Goal: Task Accomplishment & Management: Use online tool/utility

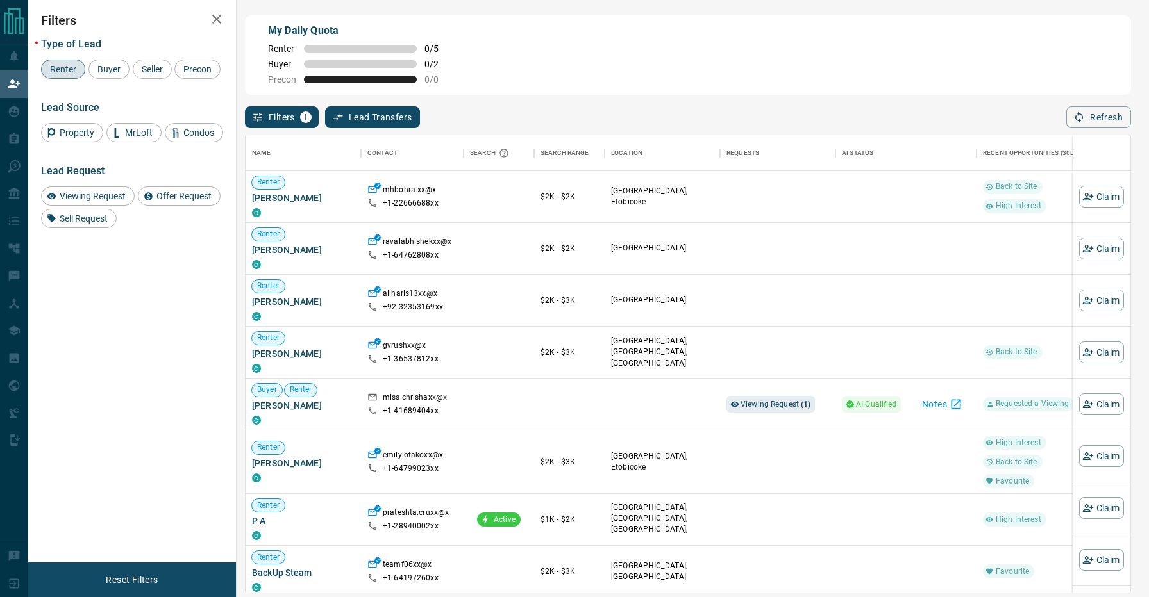
scroll to position [457, 885]
click at [58, 65] on span "Renter" at bounding box center [63, 69] width 35 height 10
click at [104, 62] on div "Buyer" at bounding box center [108, 69] width 41 height 19
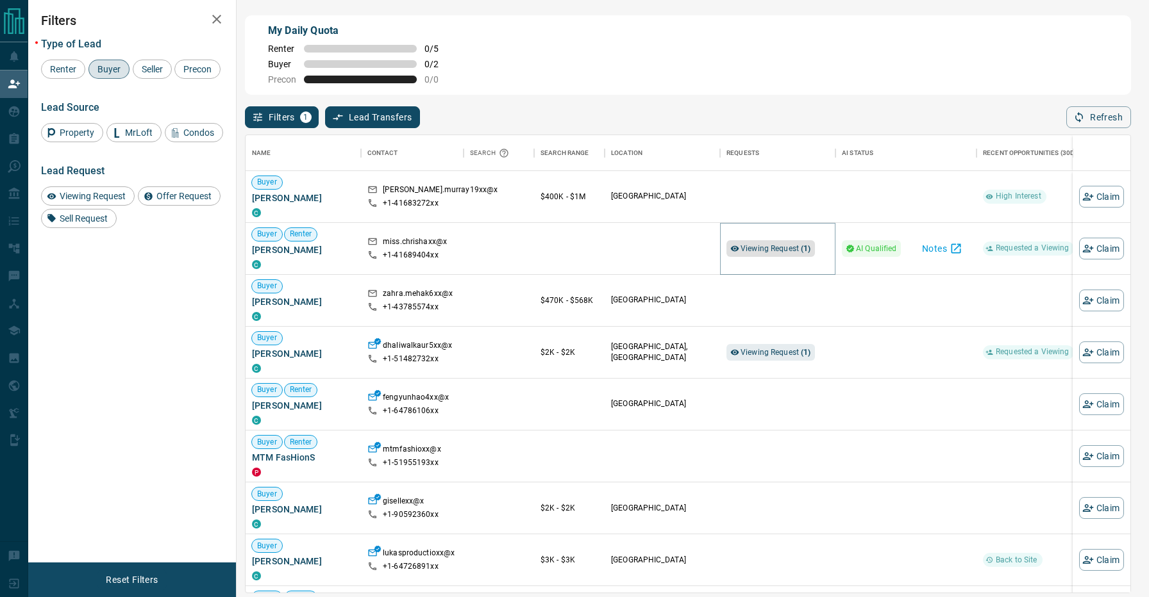
click at [773, 252] on span "Viewing Request ( 1 )" at bounding box center [775, 248] width 71 height 9
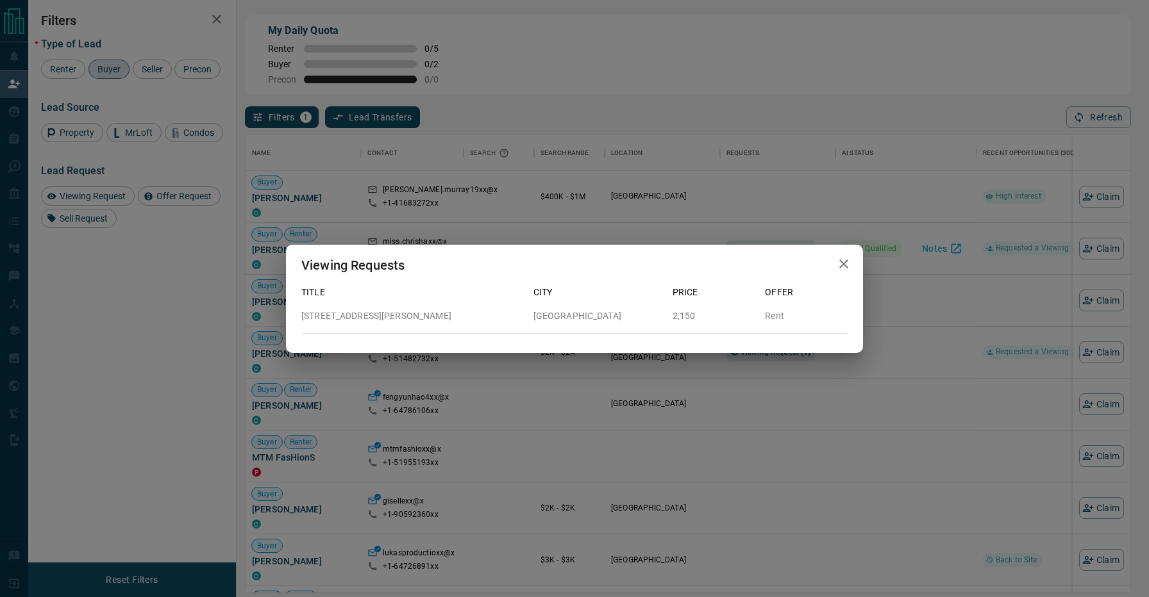
click at [613, 217] on div "Viewing Requests Title City Price Offer [STREET_ADDRESS][GEOGRAPHIC_DATA][PERSO…" at bounding box center [574, 298] width 1149 height 597
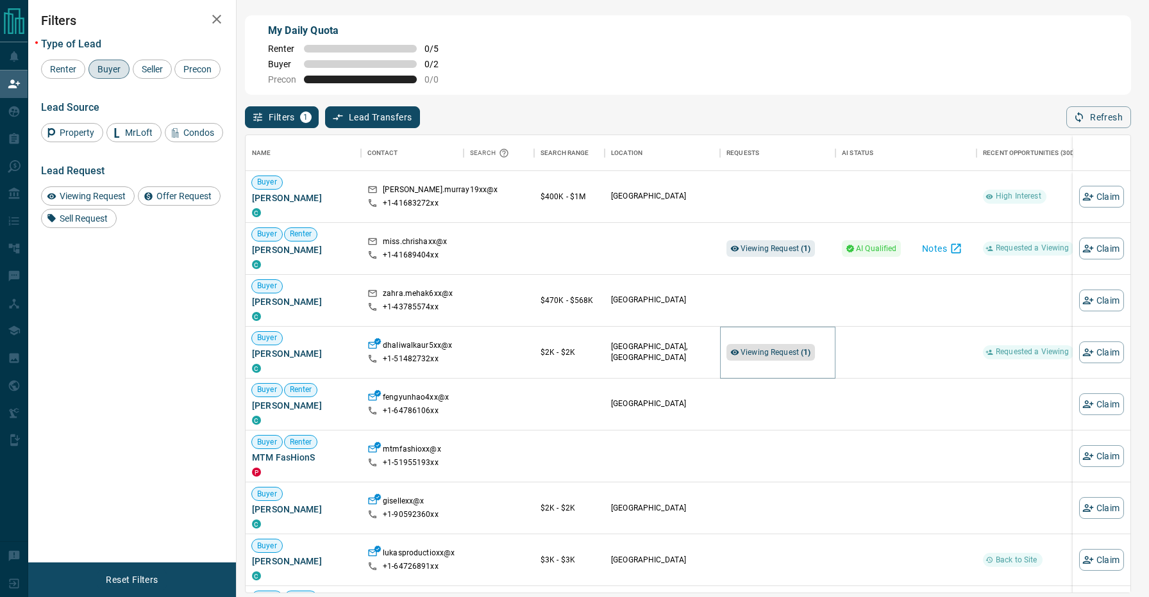
click at [733, 354] on icon at bounding box center [734, 352] width 9 height 9
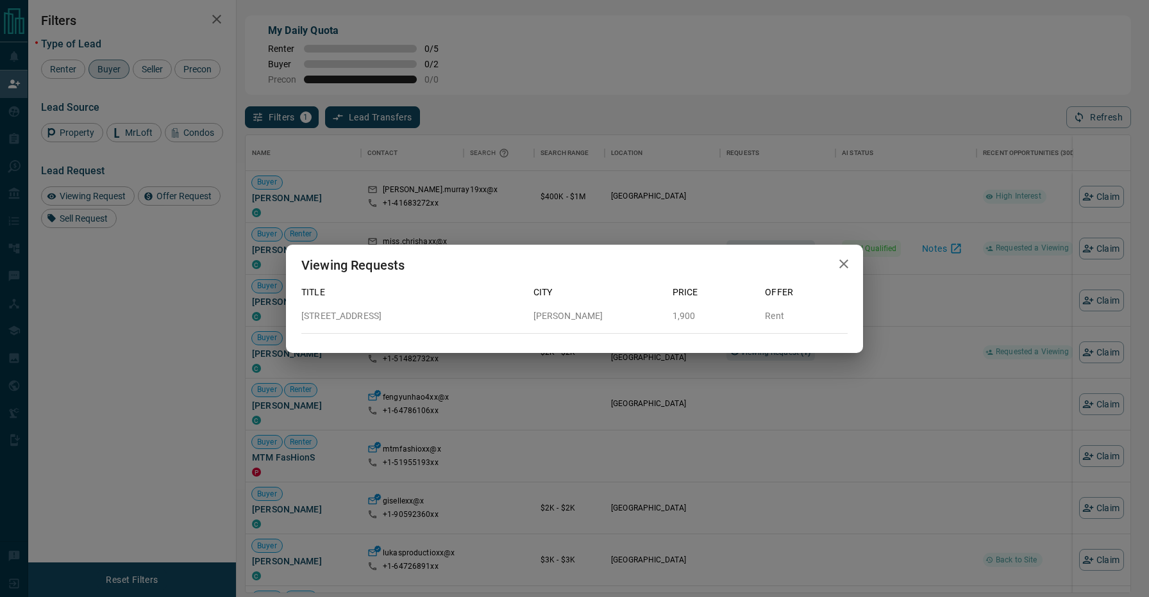
click at [641, 424] on div "Viewing Requests Title City Price Offer [STREET_ADDRESS][PERSON_NAME]" at bounding box center [574, 298] width 1149 height 597
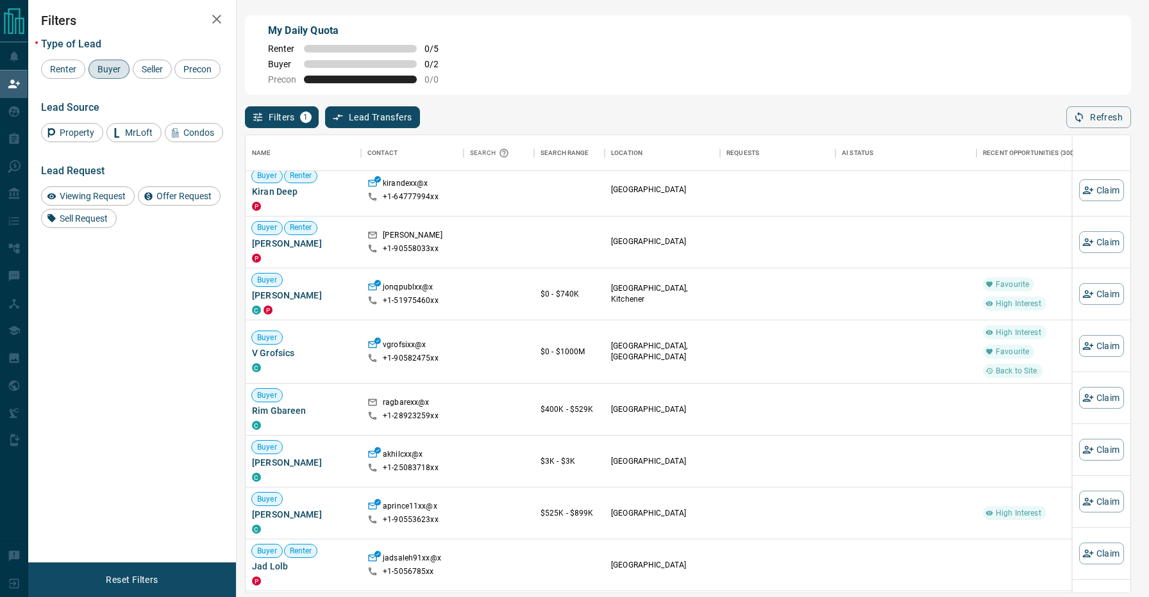
scroll to position [3806, 0]
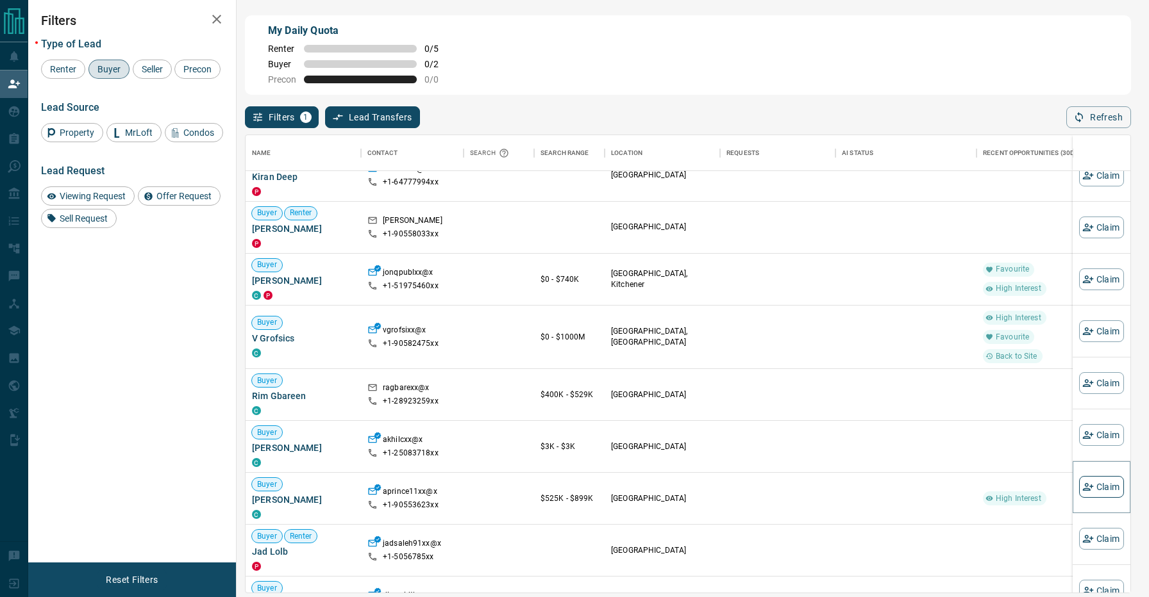
click at [1112, 487] on button "Claim" at bounding box center [1101, 487] width 45 height 22
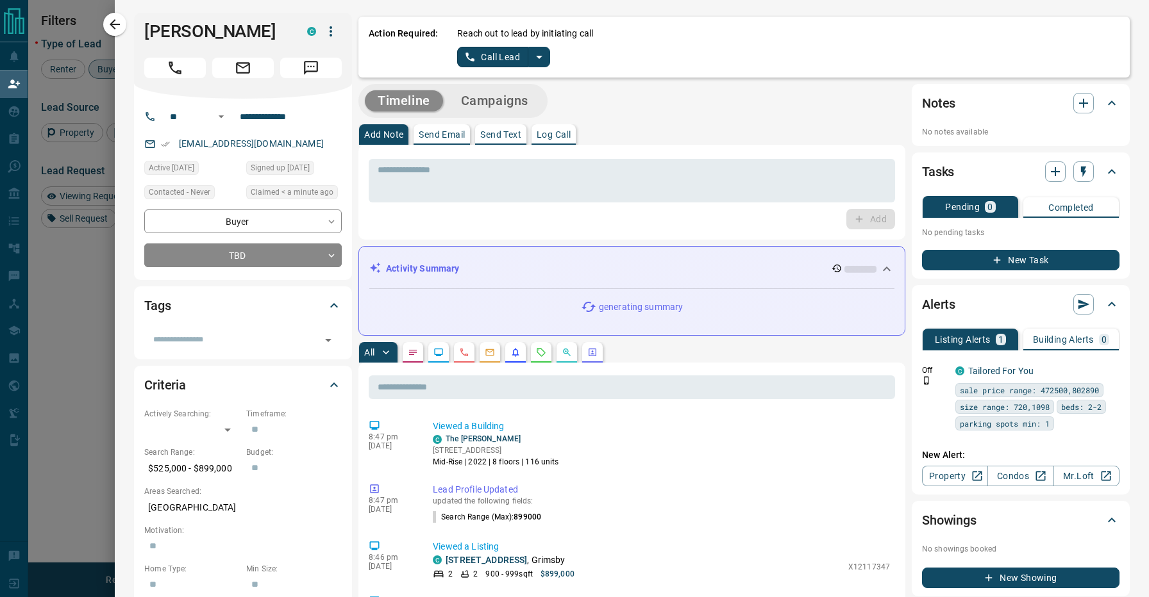
click at [638, 344] on div "All" at bounding box center [631, 352] width 547 height 21
click at [883, 264] on icon at bounding box center [886, 269] width 15 height 15
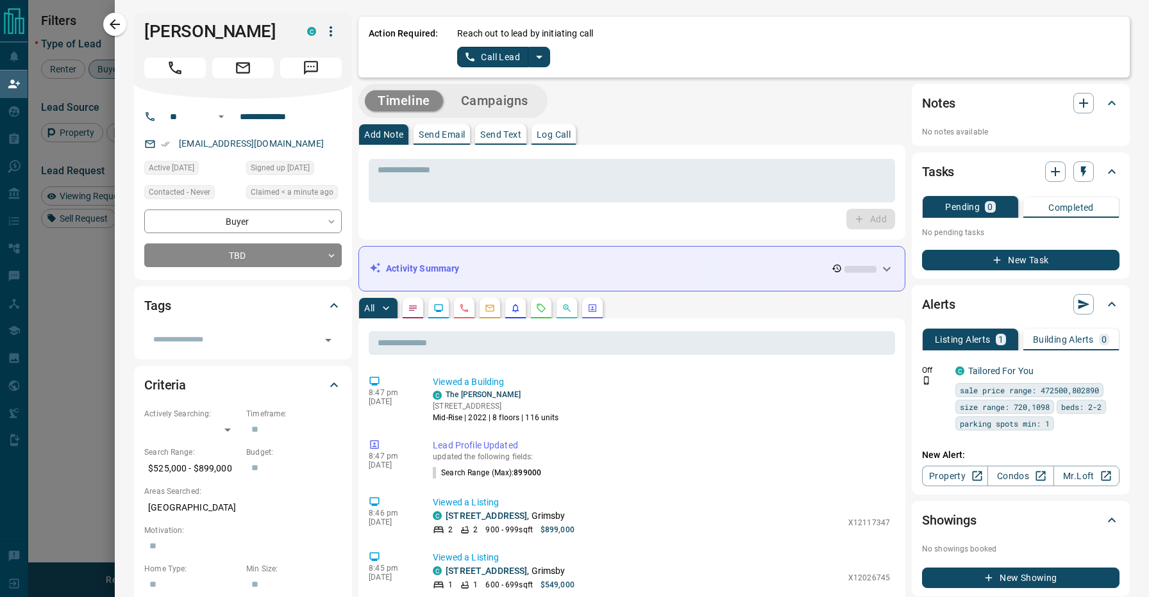
click at [626, 89] on div "Timeline Campaigns" at bounding box center [631, 101] width 547 height 34
click at [540, 51] on icon "split button" at bounding box center [538, 56] width 15 height 15
click at [508, 104] on li "Log Manual Call" at bounding box center [503, 101] width 78 height 19
click at [478, 55] on button "Log Manual Call" at bounding box center [499, 57] width 85 height 21
click at [490, 56] on button "No" at bounding box center [493, 57] width 22 height 20
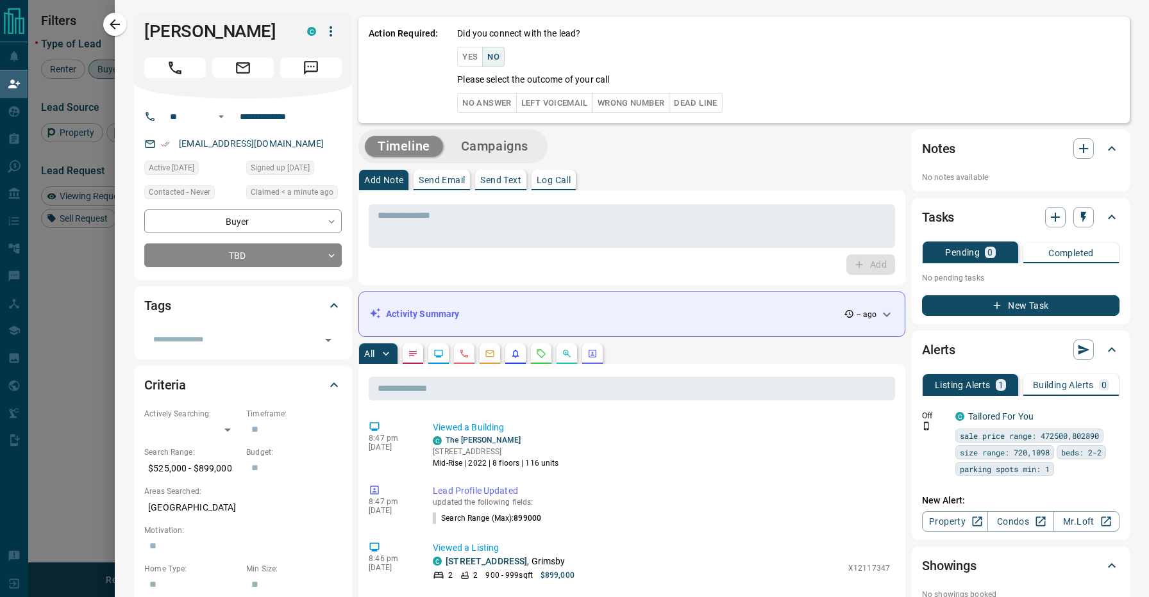
click at [478, 98] on button "No Answer" at bounding box center [486, 103] width 59 height 20
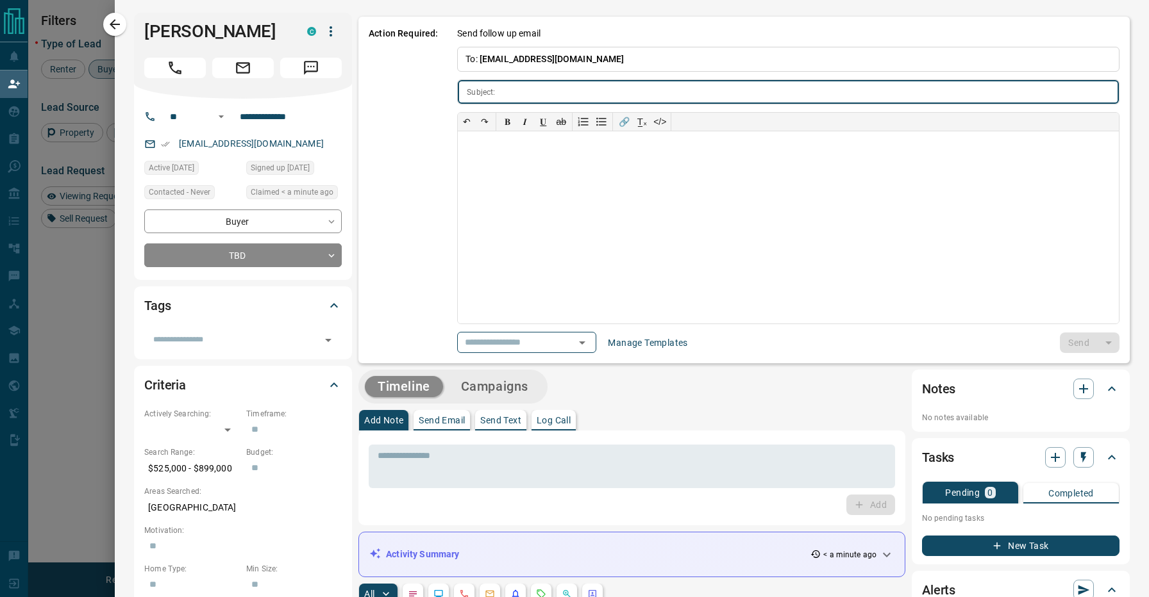
type input "**********"
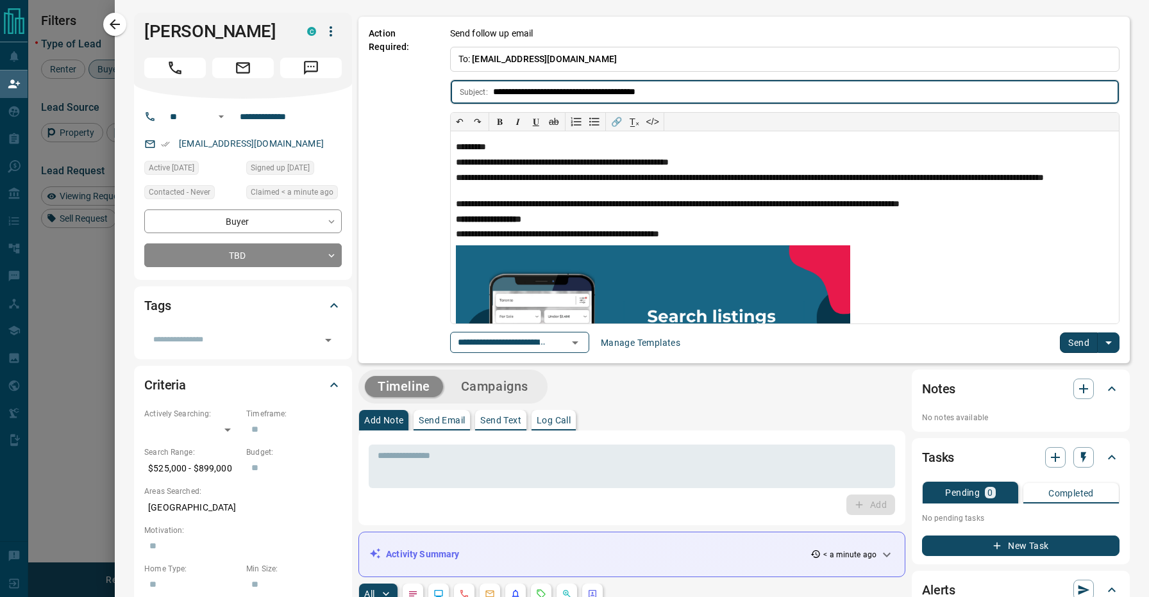
click at [1065, 338] on button "Send" at bounding box center [1079, 343] width 38 height 21
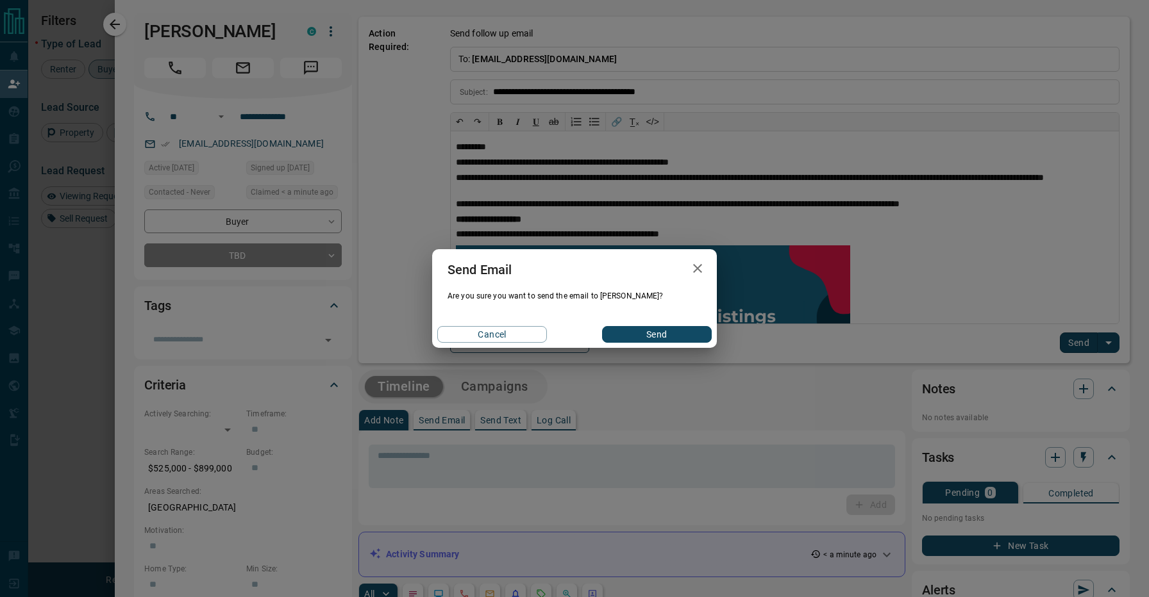
click at [651, 334] on button "Send" at bounding box center [657, 334] width 110 height 17
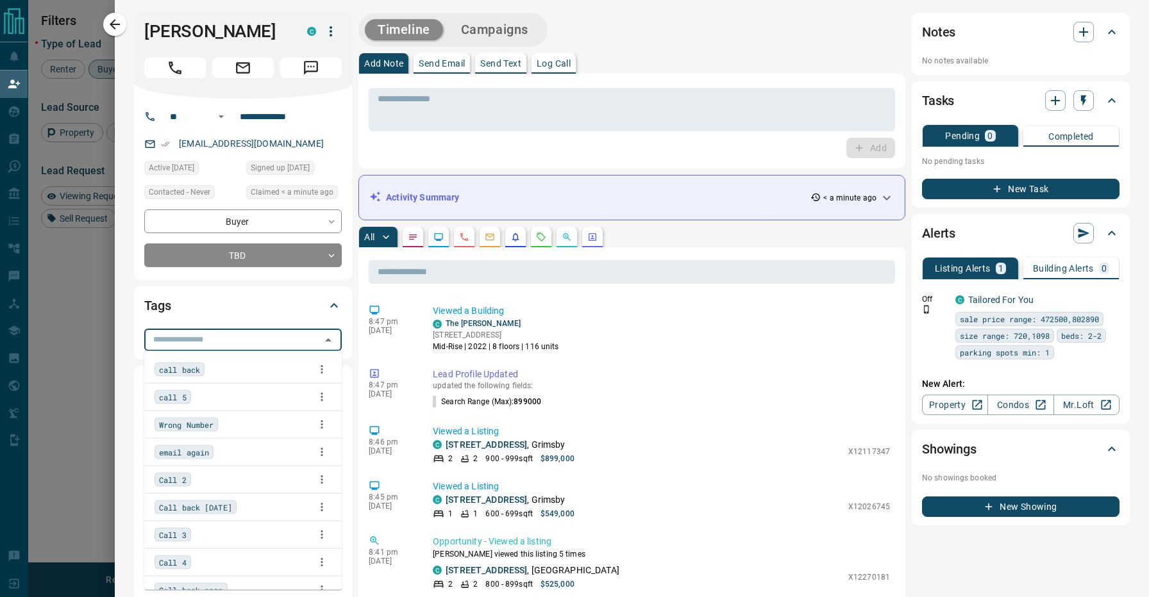
click at [258, 340] on input "text" at bounding box center [232, 340] width 169 height 14
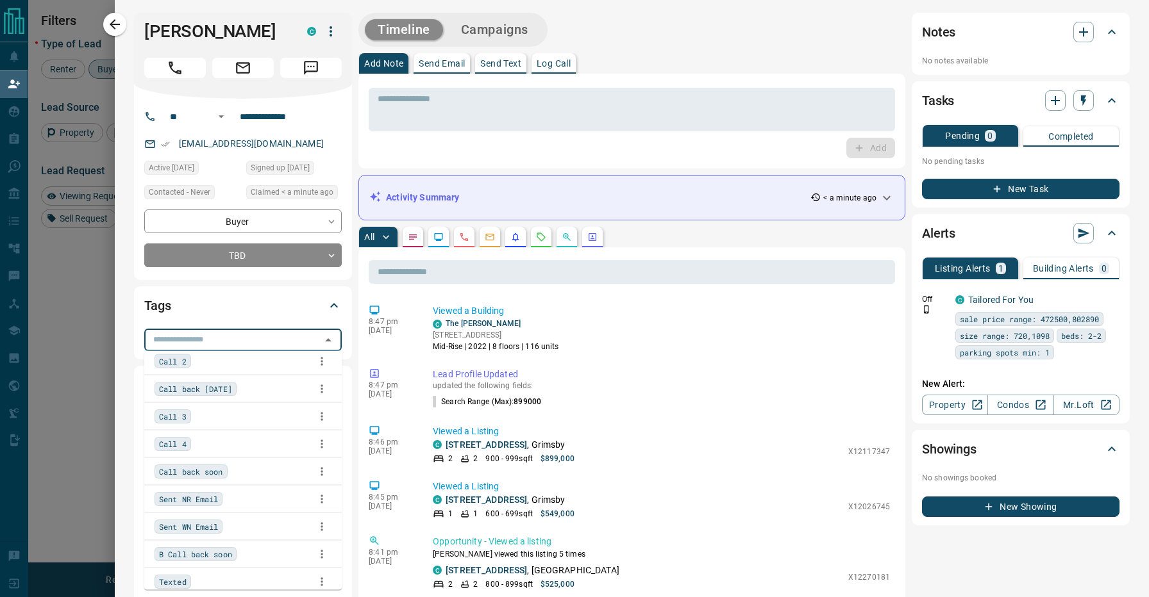
scroll to position [133, 0]
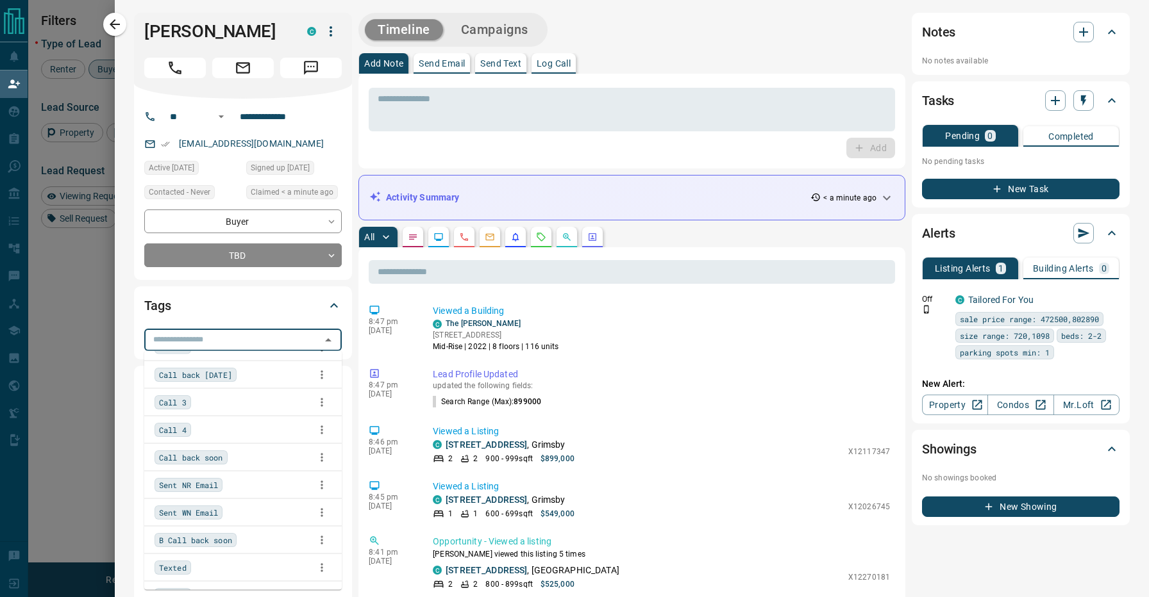
click at [260, 542] on div "B Call back soon" at bounding box center [242, 540] width 177 height 19
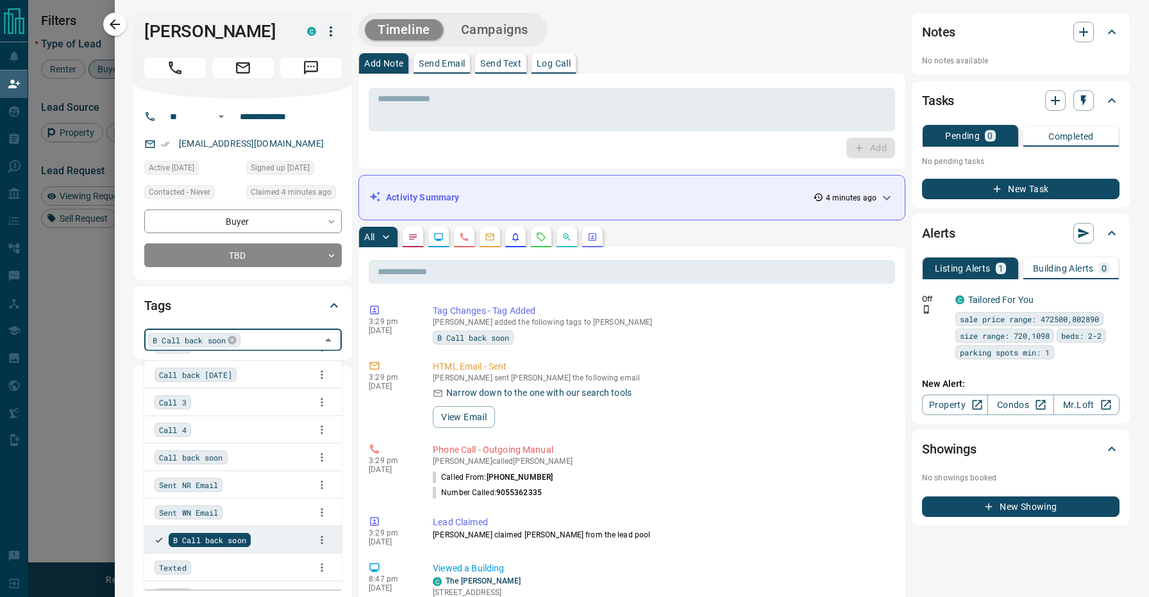
click at [261, 300] on div "Tags" at bounding box center [235, 305] width 182 height 21
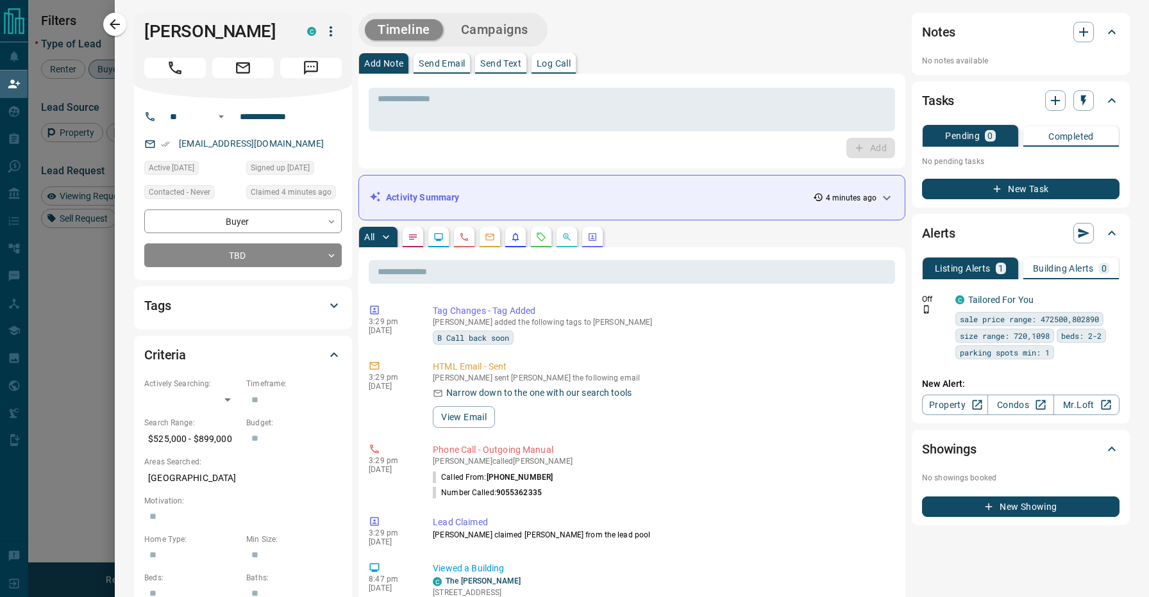
click at [121, 23] on icon "button" at bounding box center [114, 24] width 15 height 15
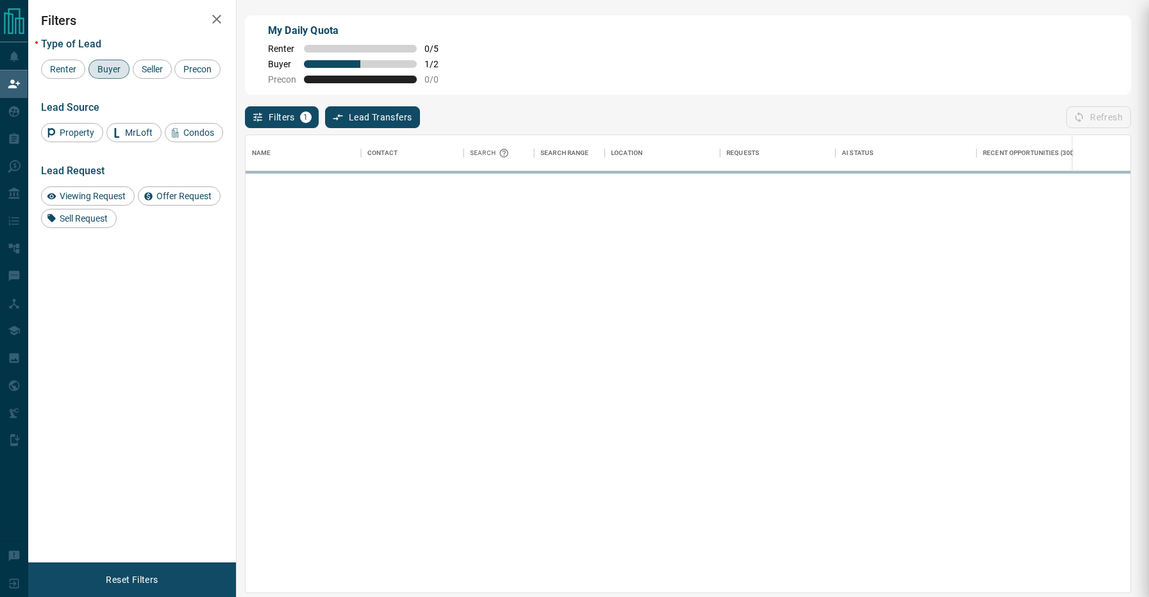
drag, startPoint x: 122, startPoint y: 24, endPoint x: 117, endPoint y: 20, distance: 7.3
click at [118, 24] on h2 "Filters" at bounding box center [132, 20] width 182 height 15
click at [117, 20] on h2 "Filters" at bounding box center [132, 20] width 182 height 15
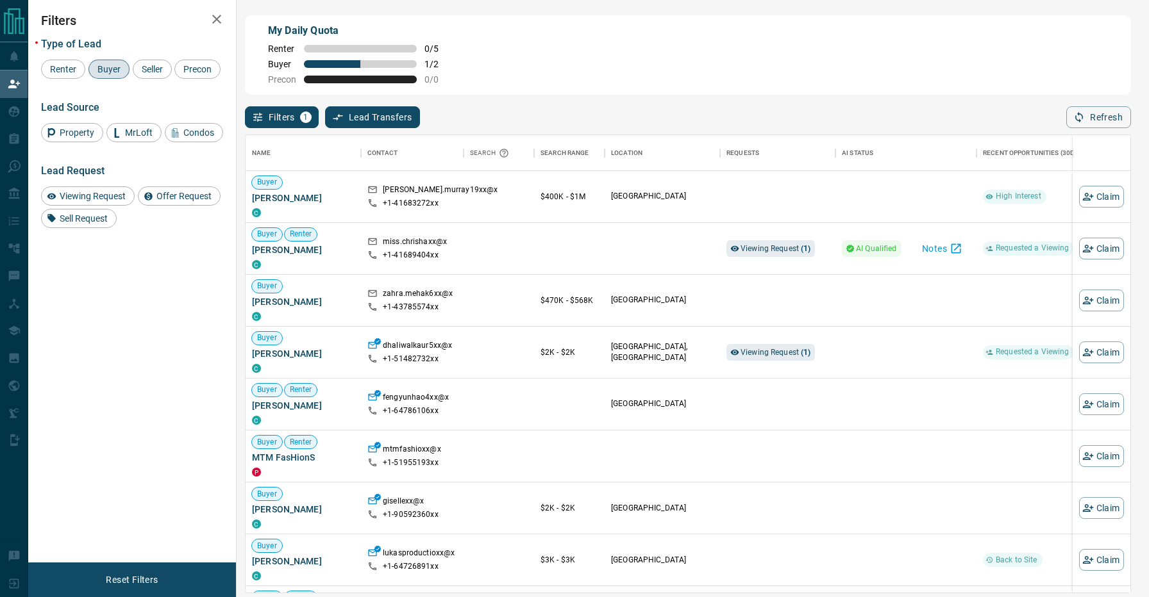
scroll to position [0, 0]
click at [1099, 189] on button "Claim" at bounding box center [1101, 197] width 45 height 22
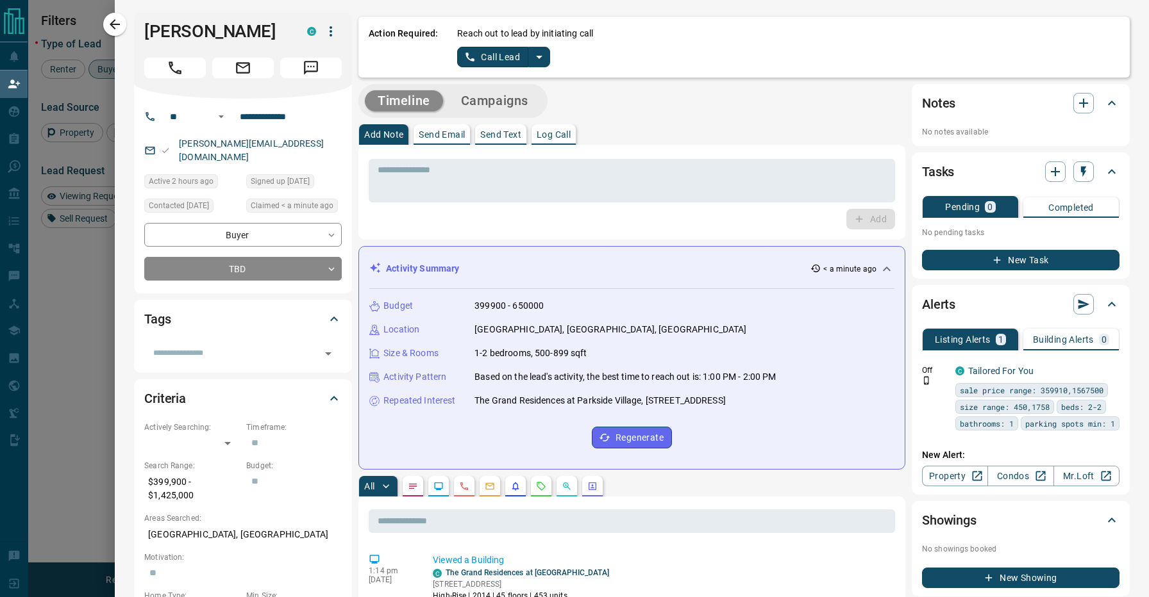
click at [539, 60] on icon "split button" at bounding box center [538, 56] width 15 height 15
click at [497, 107] on li "Log Manual Call" at bounding box center [503, 101] width 78 height 19
click at [490, 58] on button "Log Manual Call" at bounding box center [499, 57] width 85 height 21
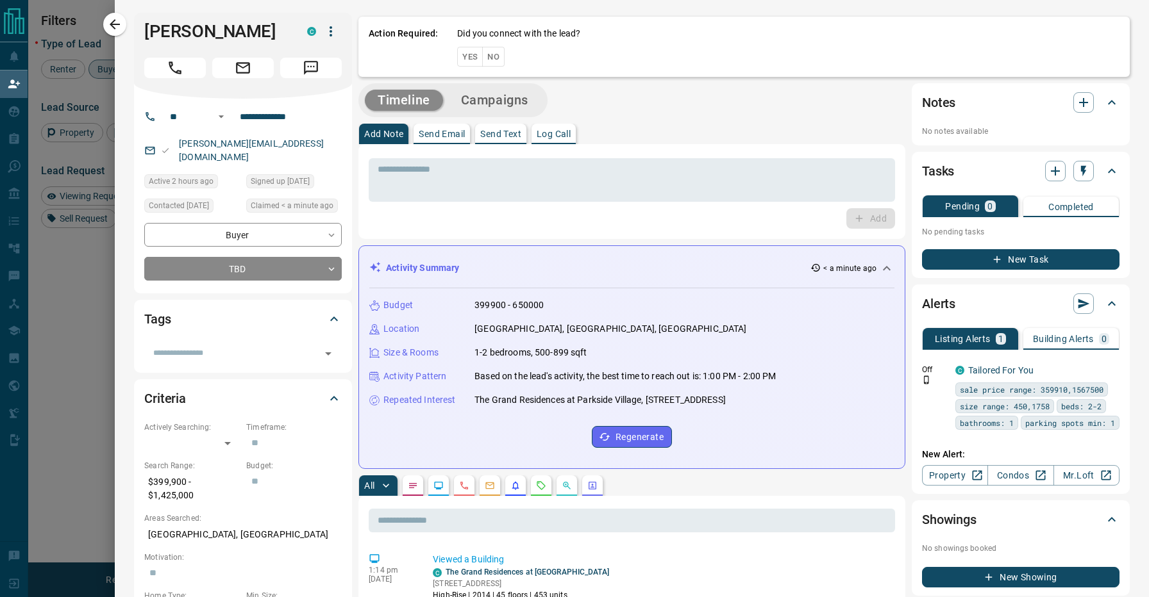
click at [495, 58] on button "No" at bounding box center [493, 57] width 22 height 20
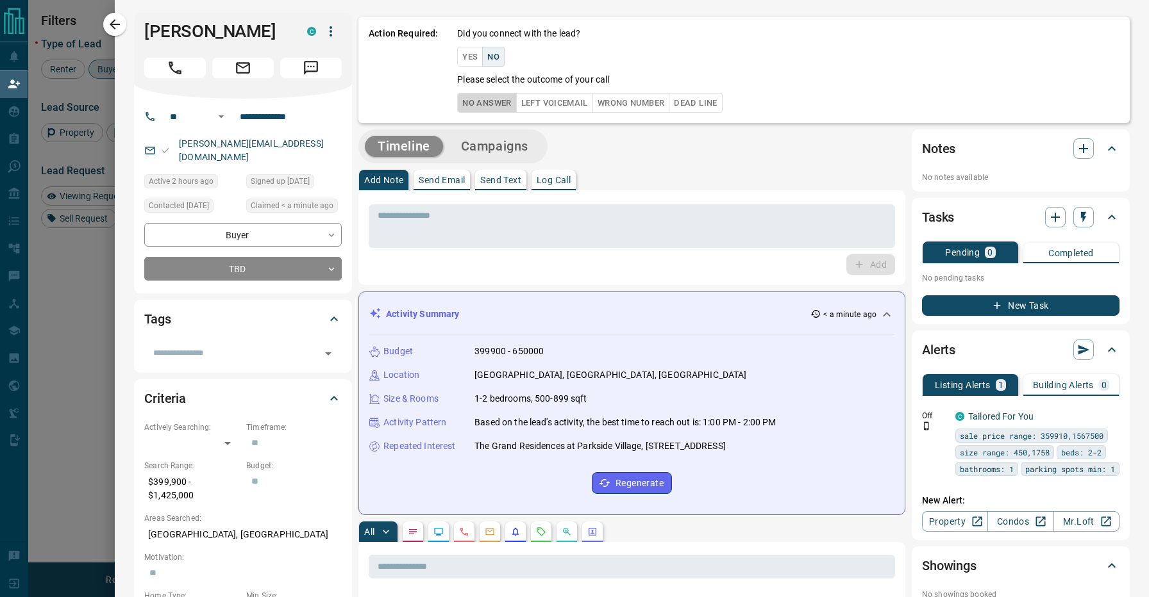
click at [492, 99] on button "No Answer" at bounding box center [486, 103] width 59 height 20
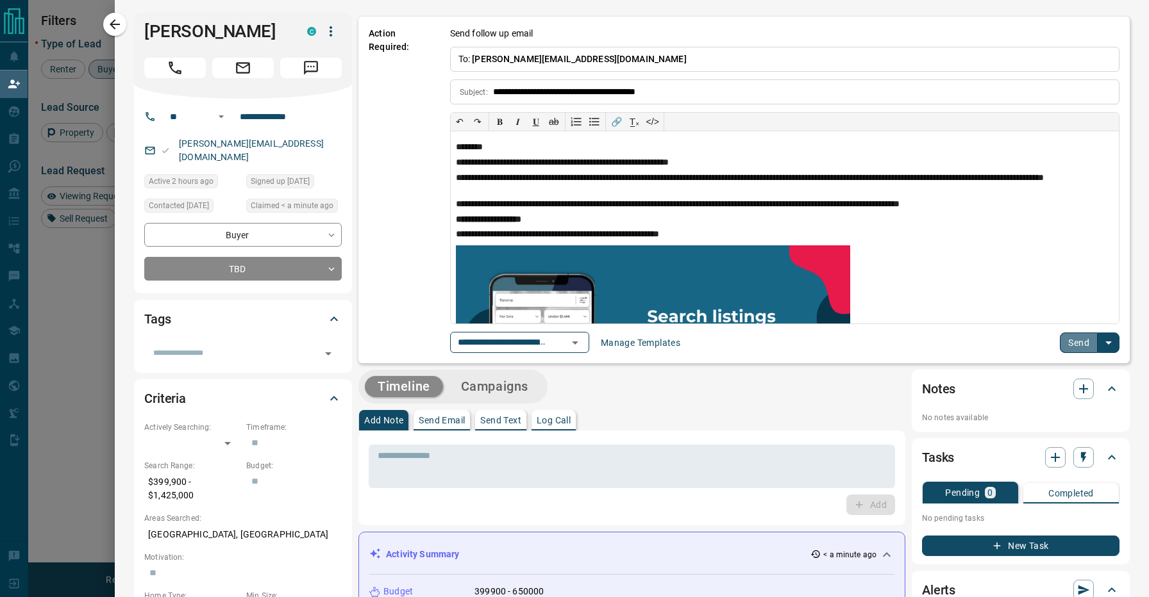
click at [1061, 346] on button "Send" at bounding box center [1079, 343] width 38 height 21
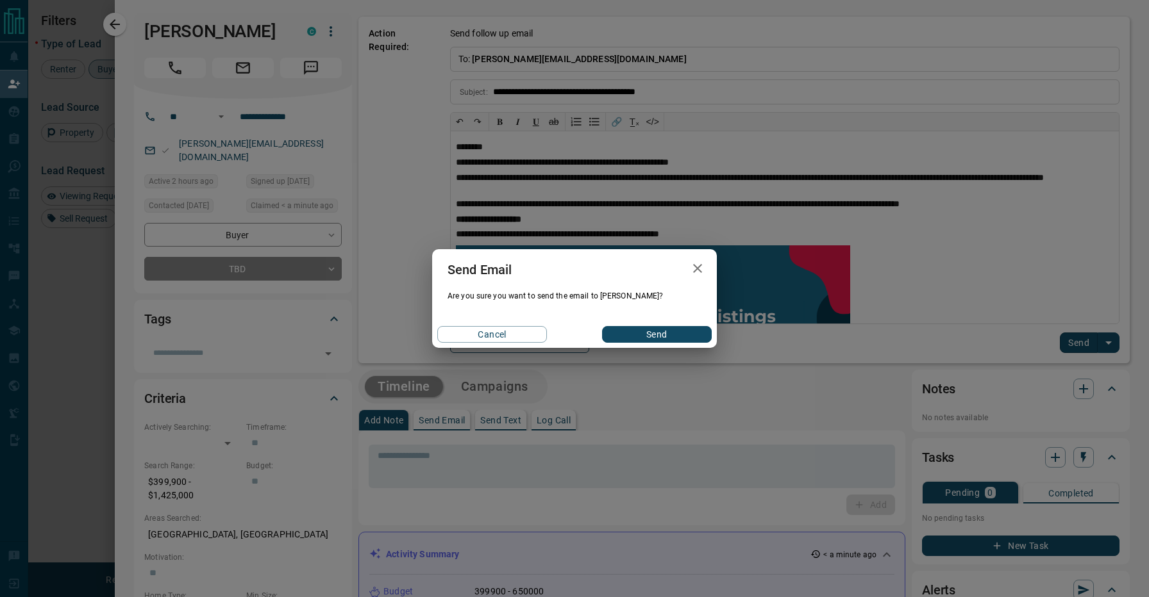
click at [618, 326] on div "Cancel Send" at bounding box center [574, 334] width 285 height 27
click at [620, 332] on button "Send" at bounding box center [657, 334] width 110 height 17
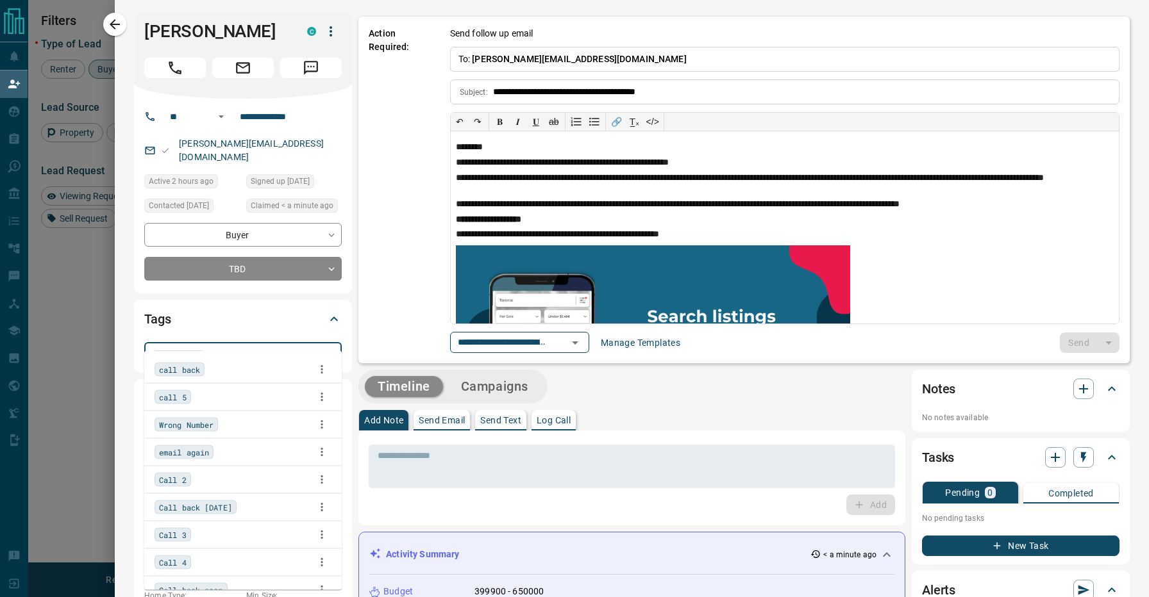
click at [255, 346] on input "text" at bounding box center [232, 353] width 169 height 14
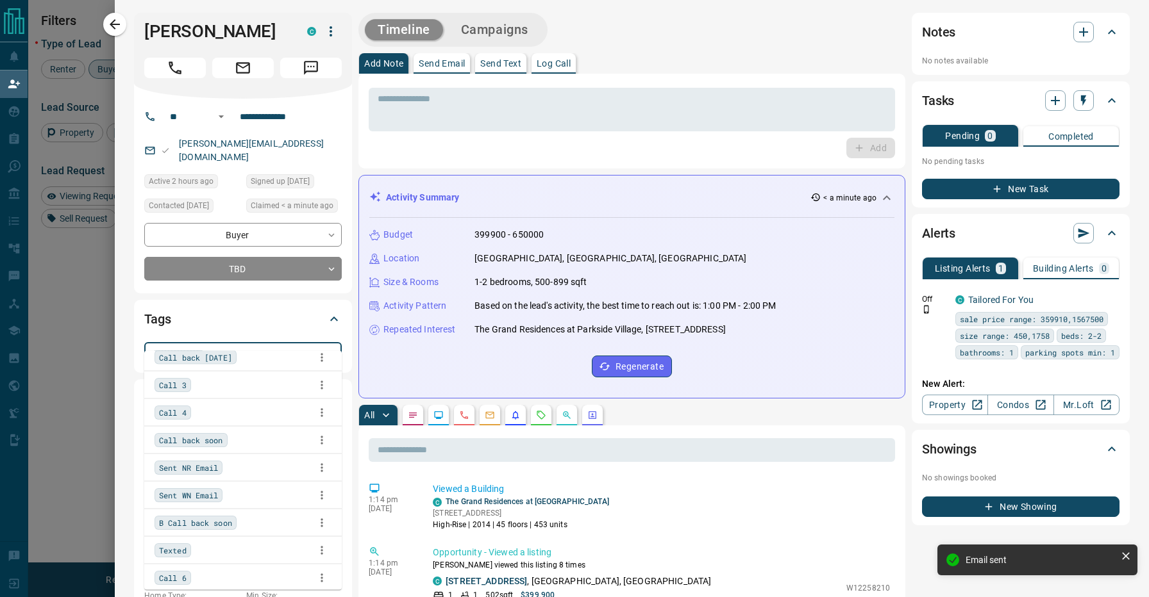
scroll to position [178, 0]
click at [262, 483] on li "B Call back soon" at bounding box center [242, 495] width 197 height 27
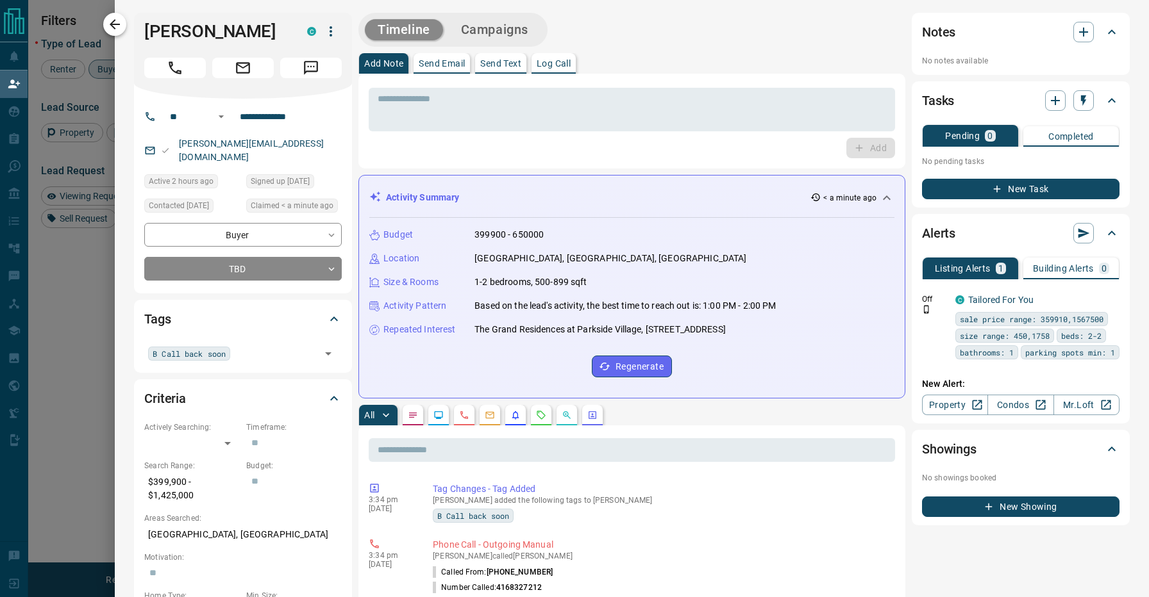
click at [119, 19] on icon "button" at bounding box center [114, 24] width 15 height 15
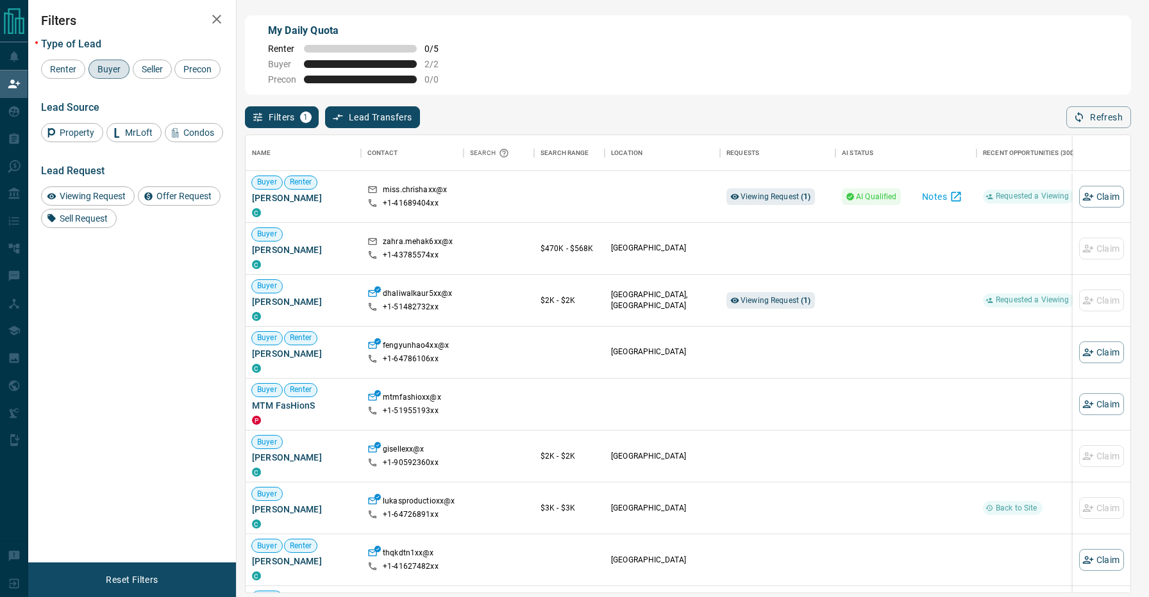
scroll to position [457, 885]
click at [112, 73] on span "Buyer" at bounding box center [109, 69] width 32 height 10
click at [51, 71] on span "Renter" at bounding box center [63, 69] width 35 height 10
click at [616, 117] on div "Filters 1 Lead Transfers 0 Refresh" at bounding box center [688, 111] width 886 height 33
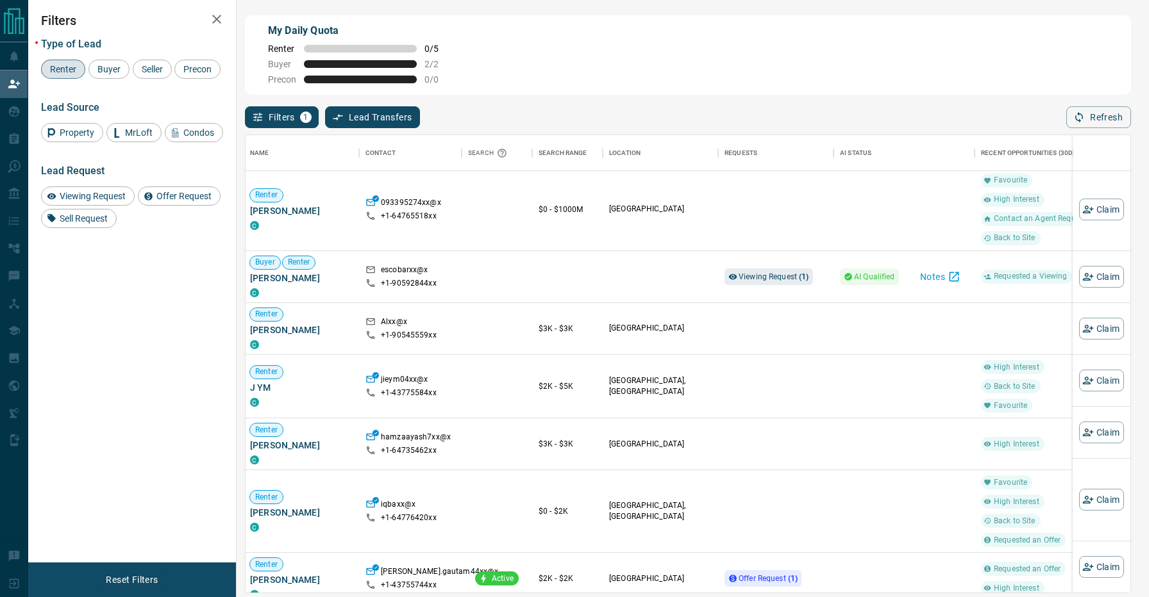
scroll to position [1474, 2]
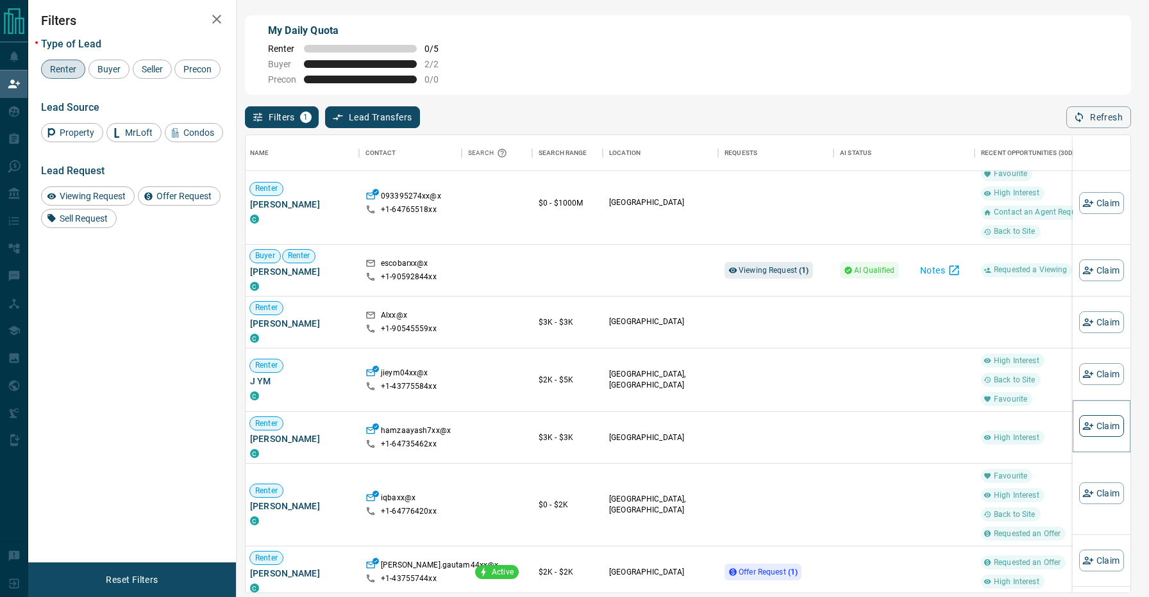
click at [1092, 425] on icon "button" at bounding box center [1088, 426] width 12 height 12
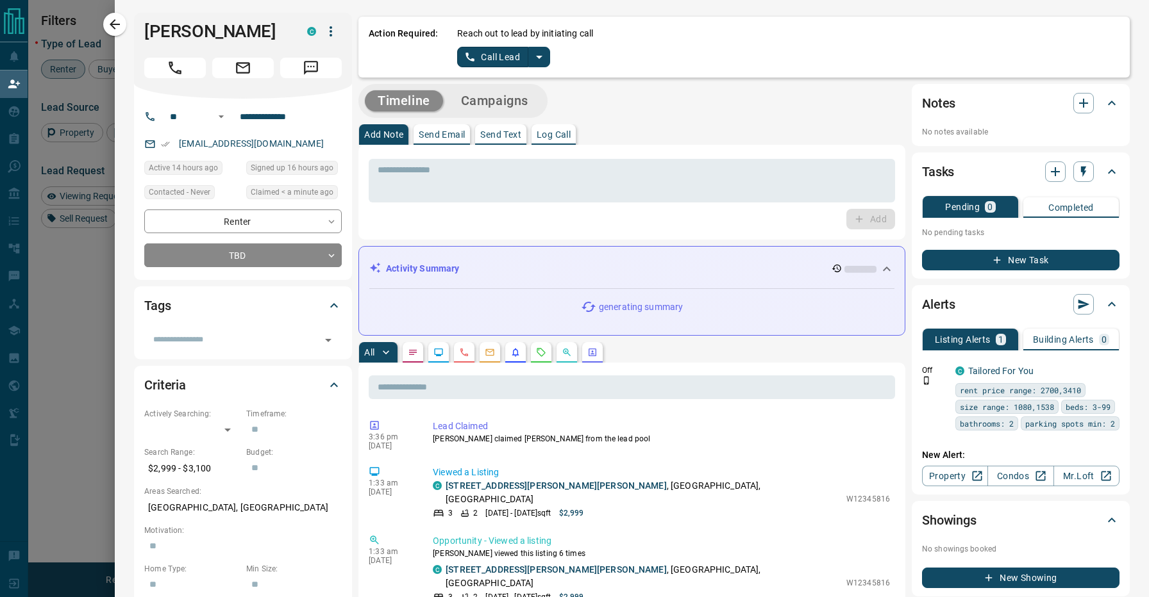
click at [540, 56] on icon "split button" at bounding box center [538, 56] width 15 height 15
click at [511, 94] on li "Log Manual Call" at bounding box center [503, 101] width 78 height 19
click at [479, 58] on button "Log Manual Call" at bounding box center [499, 57] width 85 height 21
click at [495, 56] on button "No" at bounding box center [493, 57] width 22 height 20
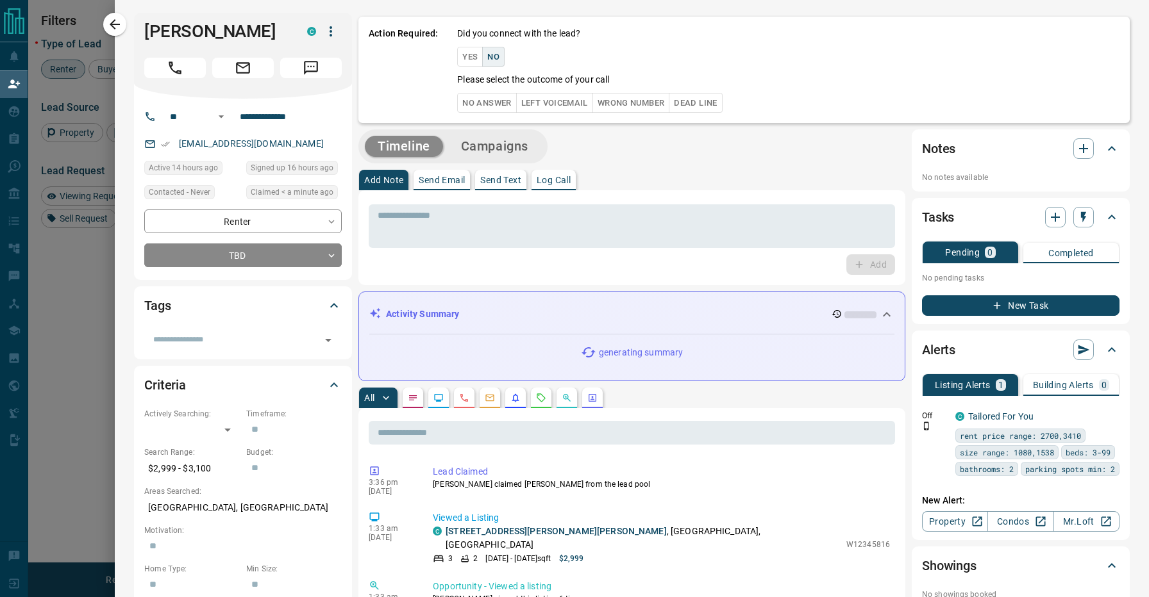
click at [492, 110] on button "No Answer" at bounding box center [486, 103] width 59 height 20
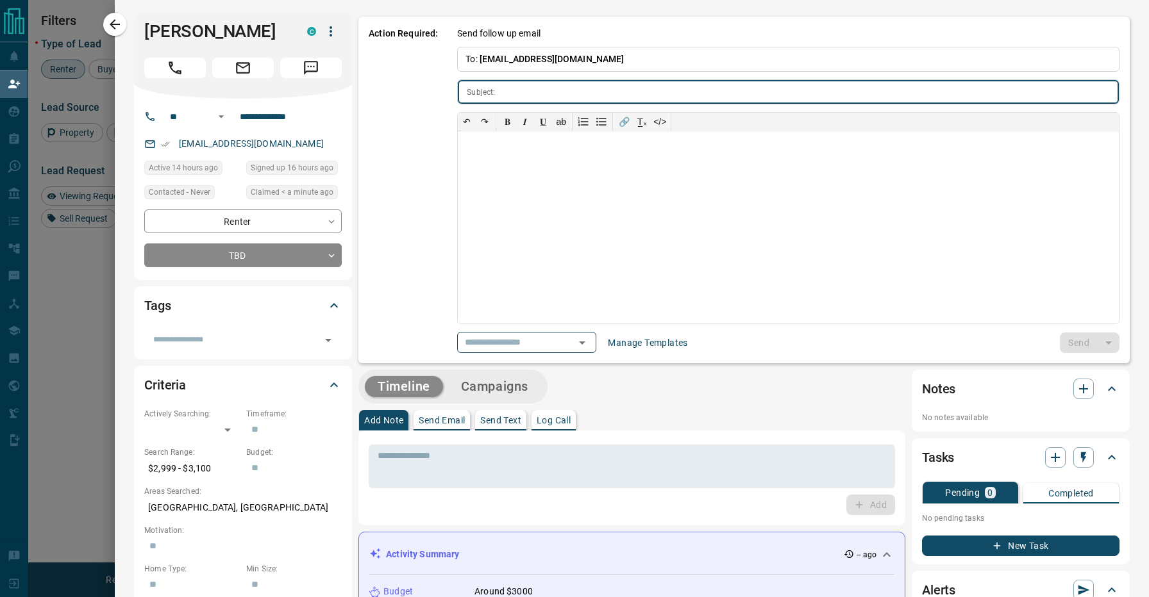
type input "**********"
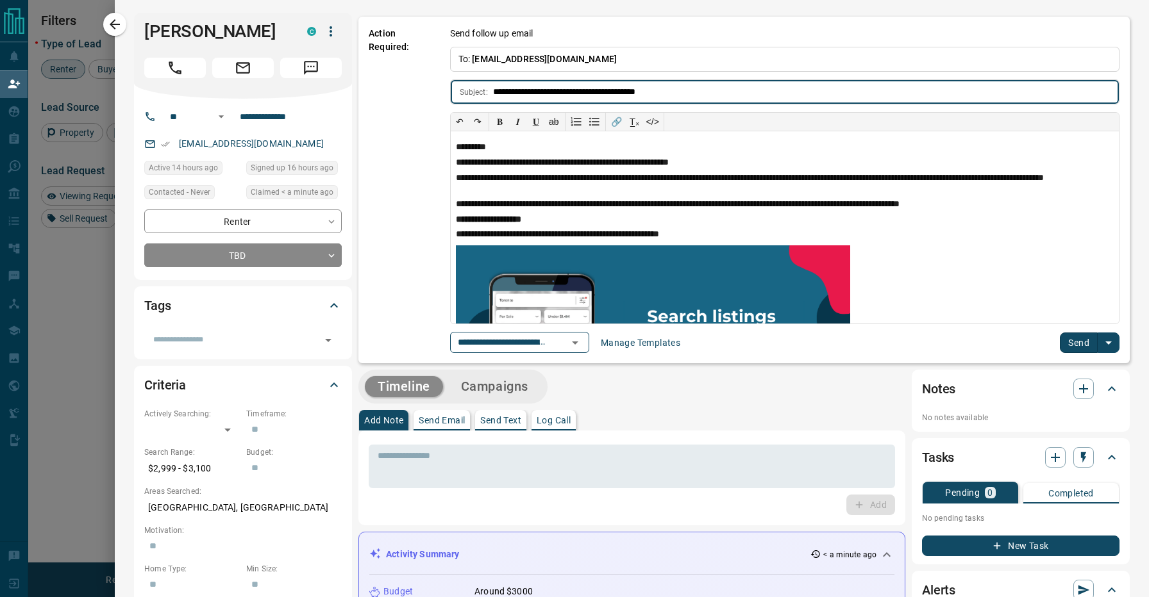
click at [1084, 335] on button "Send" at bounding box center [1079, 343] width 38 height 21
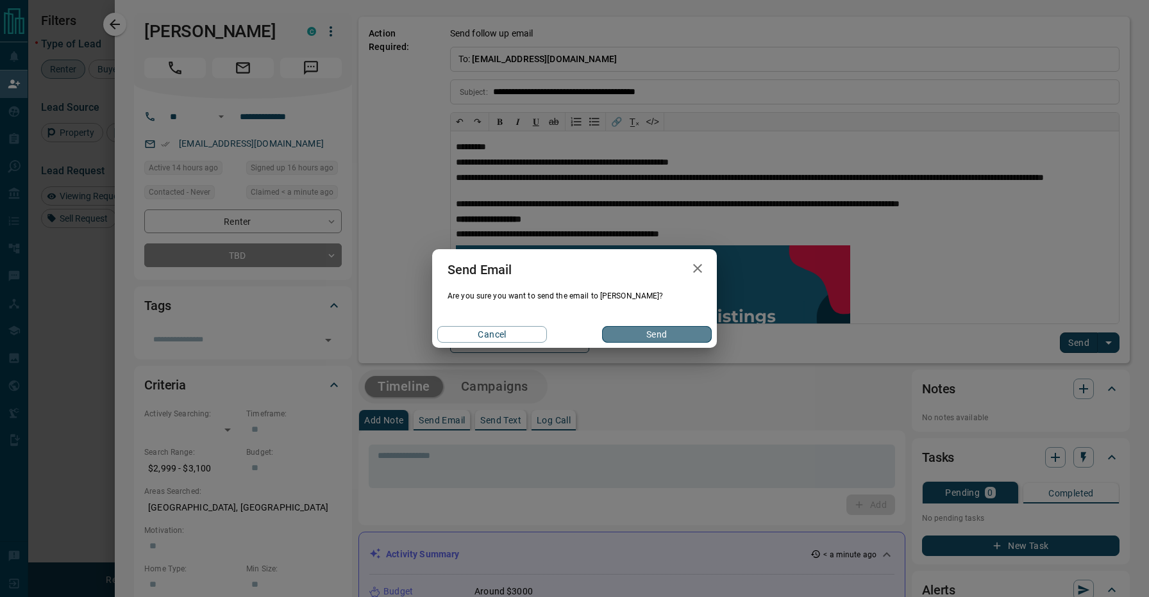
click at [637, 335] on button "Send" at bounding box center [657, 334] width 110 height 17
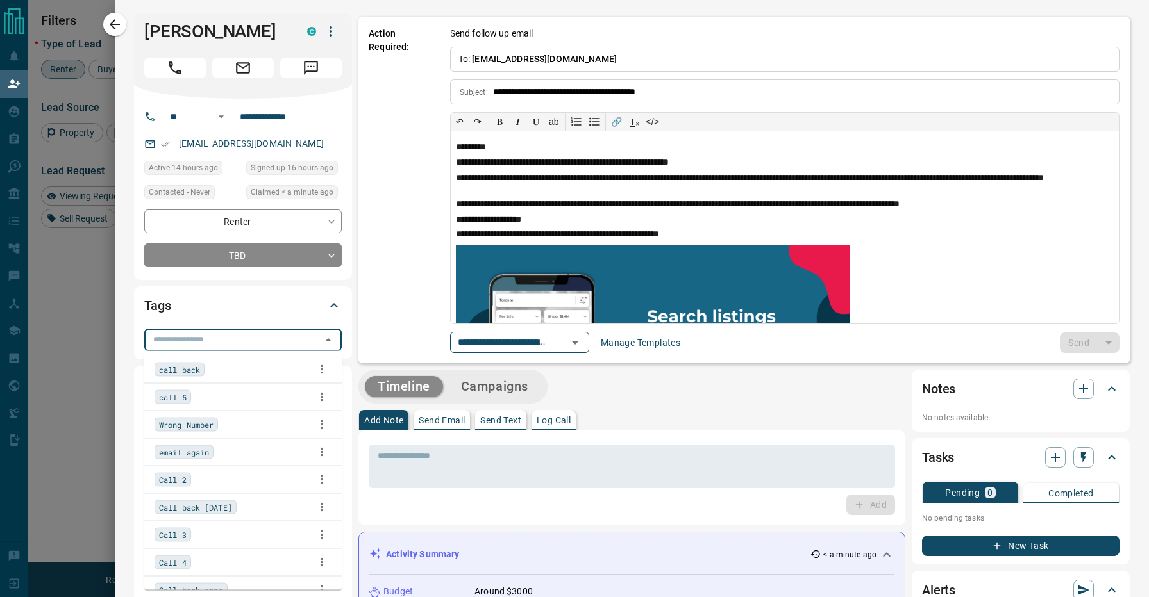
click at [270, 334] on input "text" at bounding box center [232, 340] width 169 height 14
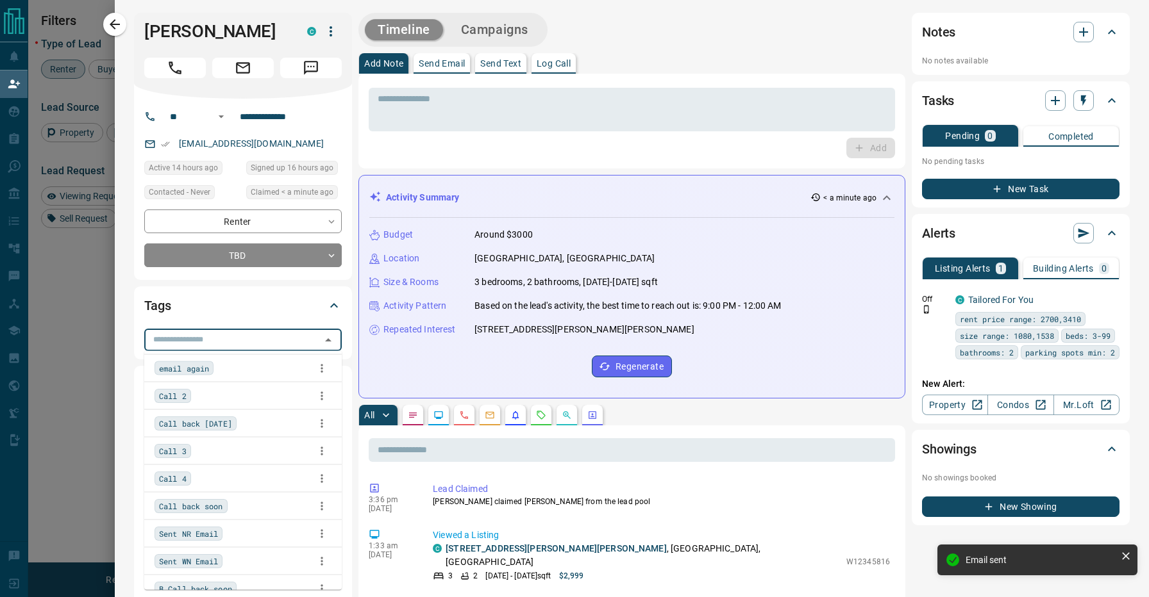
scroll to position [87, 0]
click at [279, 420] on div "Call back [DATE]" at bounding box center [242, 420] width 177 height 19
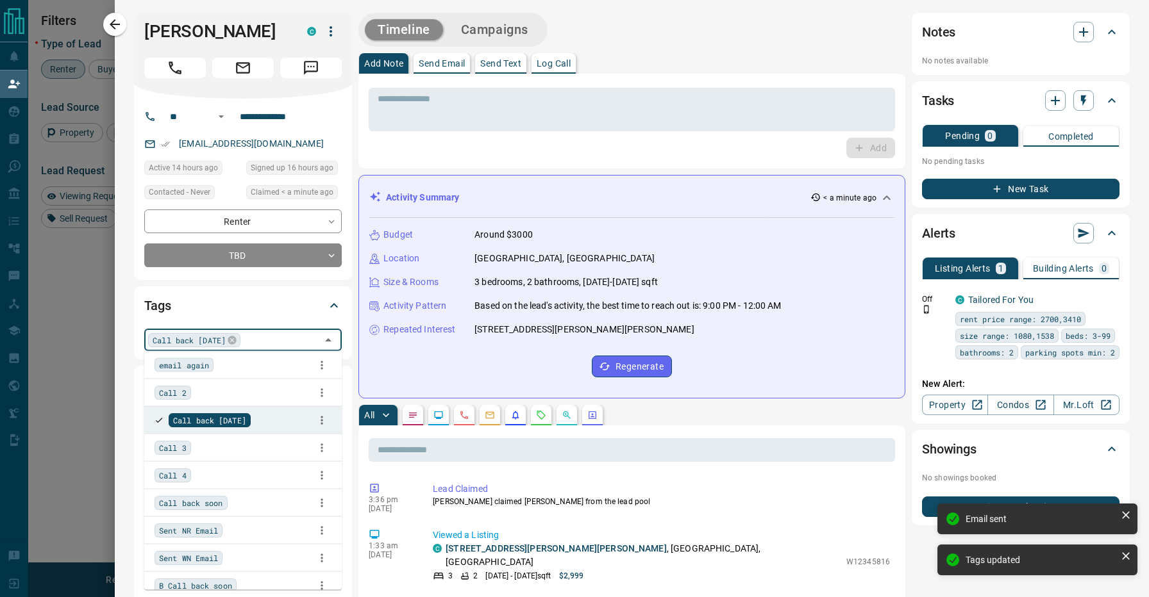
click at [262, 497] on div "Call back soon" at bounding box center [242, 503] width 177 height 19
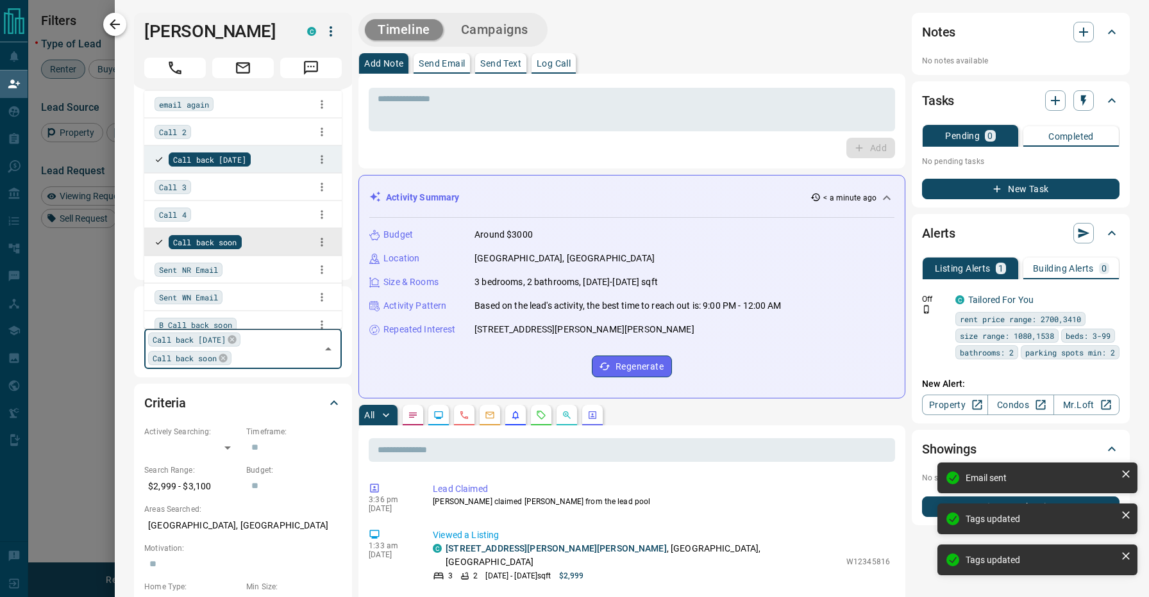
click at [120, 31] on icon "button" at bounding box center [114, 24] width 15 height 15
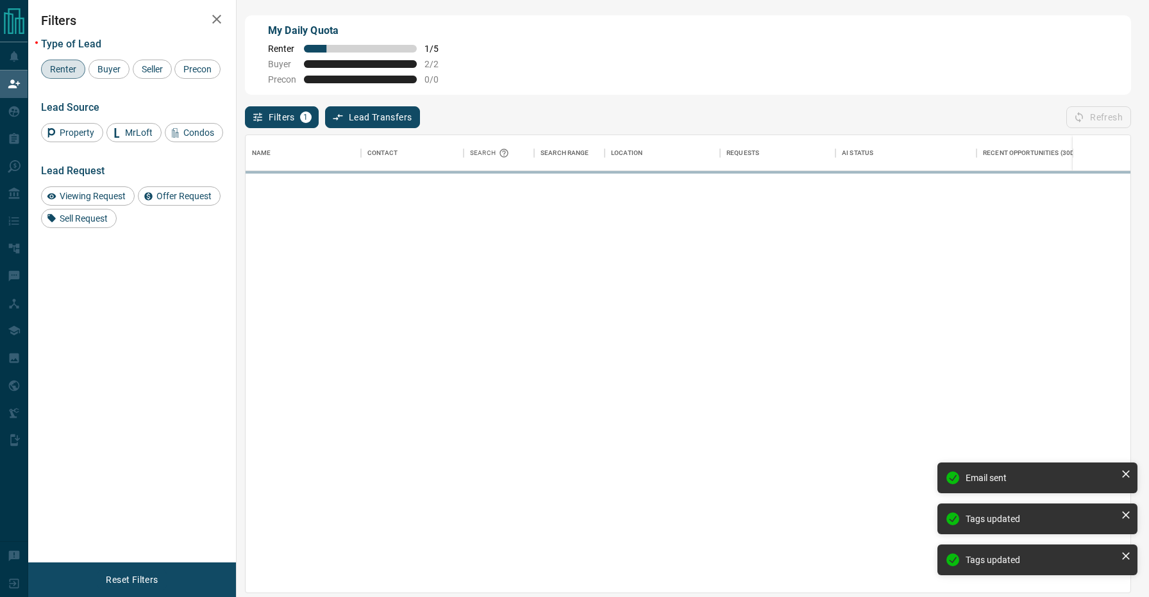
scroll to position [457, 885]
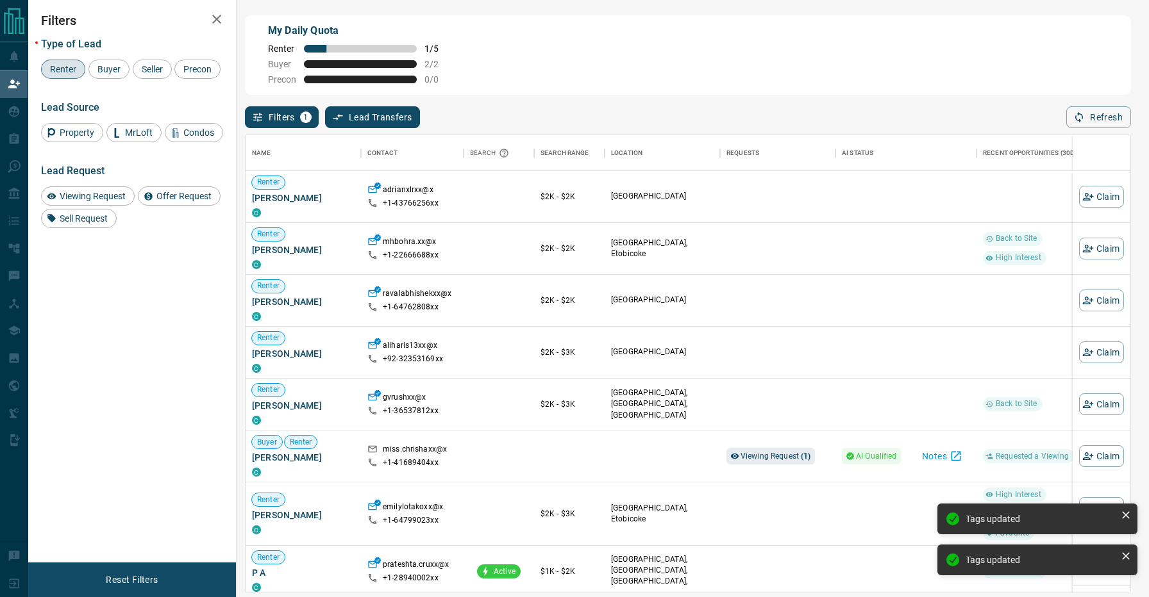
click at [631, 107] on div "Filters 1 Lead Transfers 0 Refresh" at bounding box center [688, 111] width 886 height 33
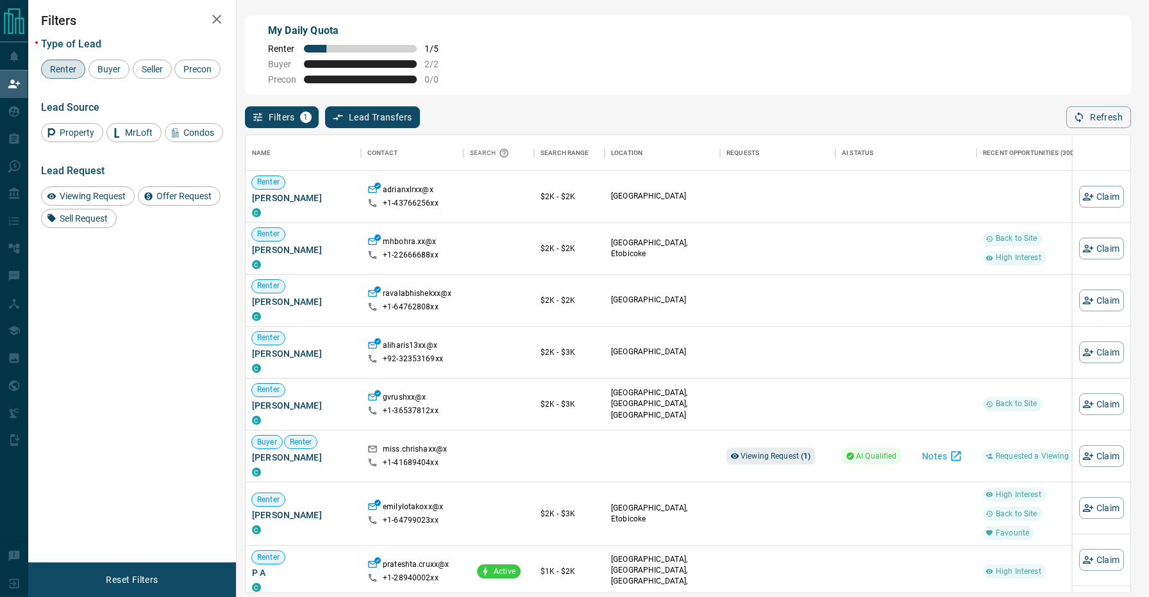
click at [554, 117] on div "Filters 1 Lead Transfers 0 Refresh" at bounding box center [688, 111] width 886 height 33
click at [579, 109] on div "Filters 1 Lead Transfers 0 Refresh" at bounding box center [688, 111] width 886 height 33
click at [554, 118] on div "Filters 1 Lead Transfers 0 Refresh" at bounding box center [688, 111] width 886 height 33
click at [556, 108] on div "Filters 1 Lead Transfers 0 Refresh" at bounding box center [688, 111] width 886 height 33
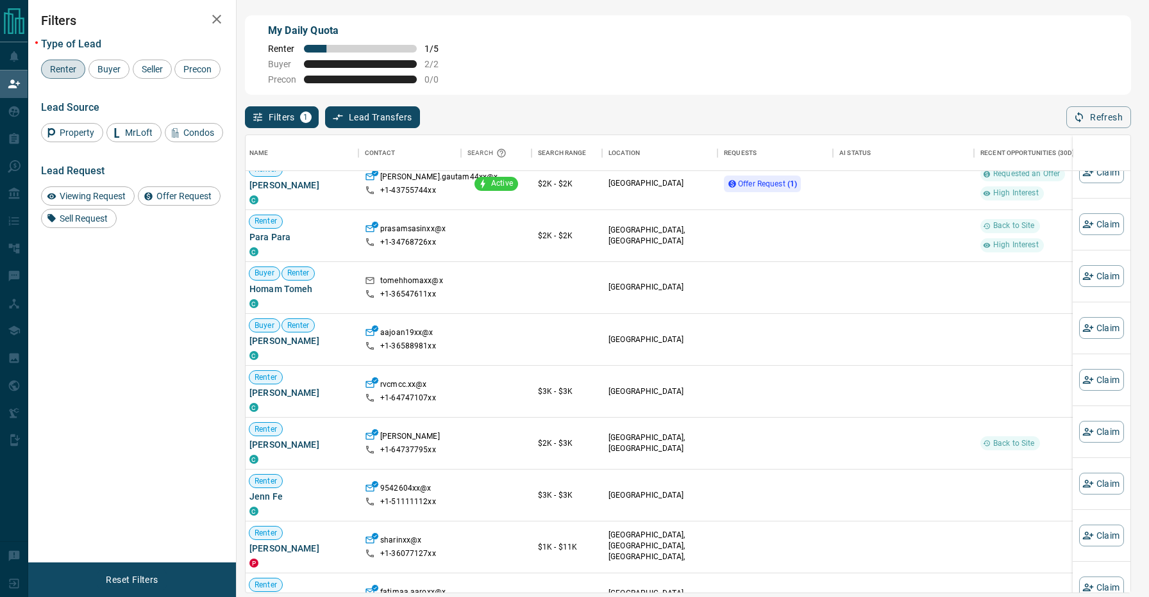
scroll to position [1815, 3]
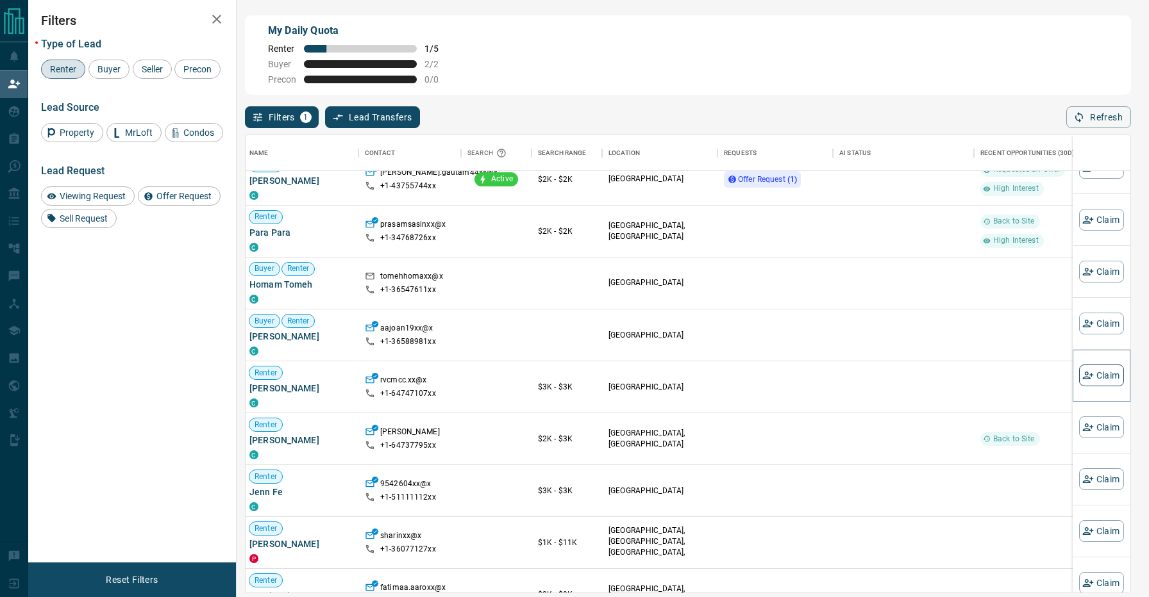
click at [1108, 376] on button "Claim" at bounding box center [1101, 376] width 45 height 22
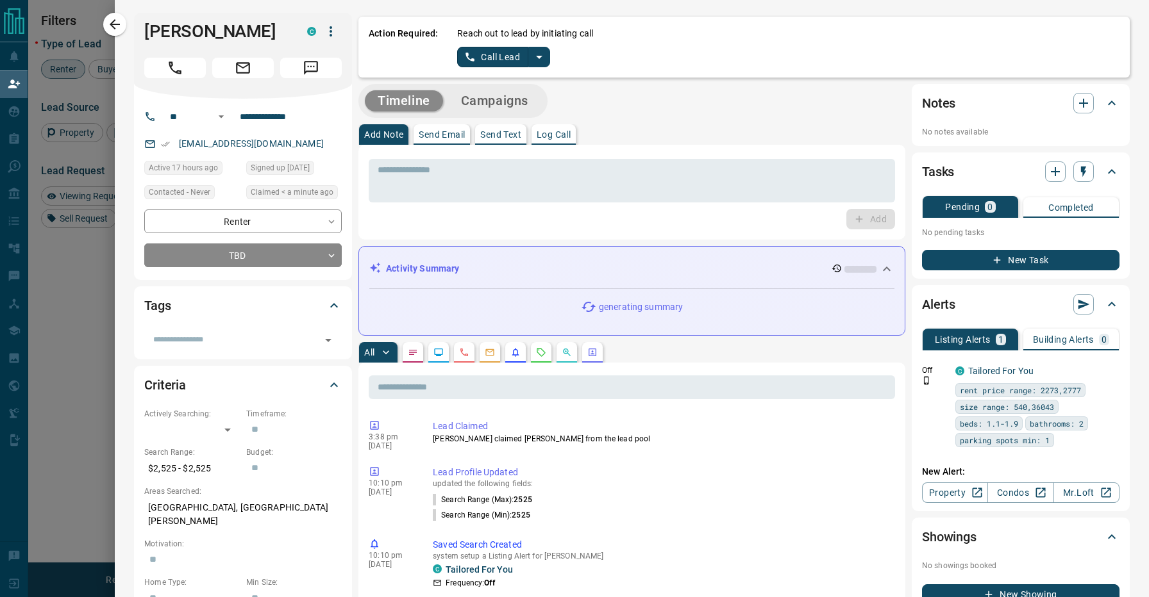
click at [540, 61] on icon "split button" at bounding box center [538, 56] width 15 height 15
click at [518, 104] on li "Log Manual Call" at bounding box center [503, 101] width 78 height 19
click at [483, 60] on button "Log Manual Call" at bounding box center [499, 57] width 85 height 21
click at [484, 59] on button "No" at bounding box center [493, 57] width 22 height 20
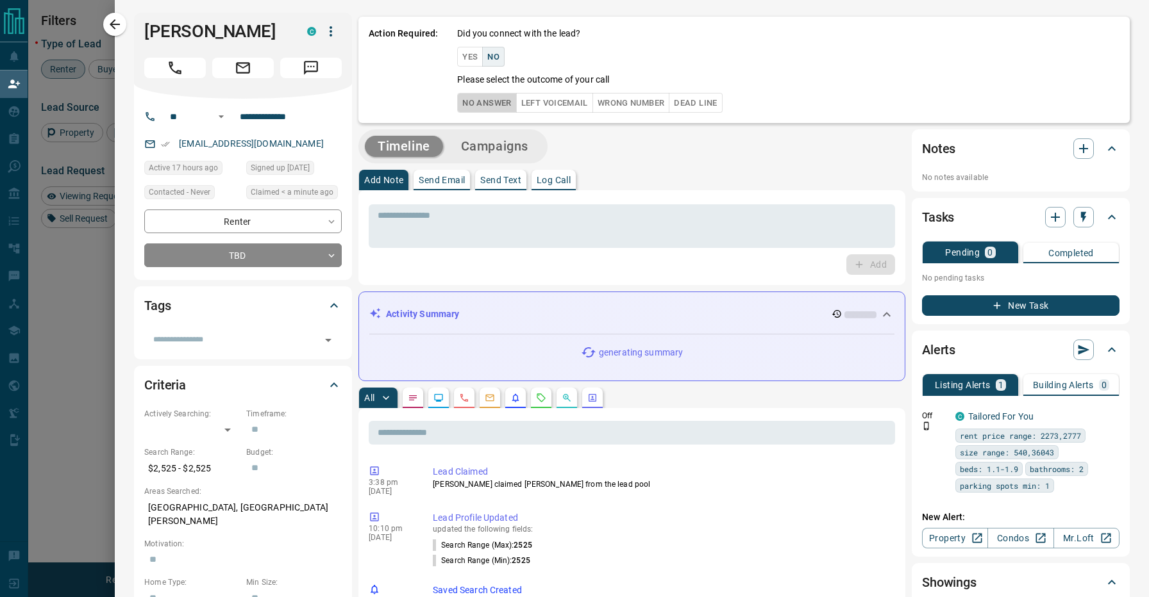
click at [479, 106] on button "No Answer" at bounding box center [486, 103] width 59 height 20
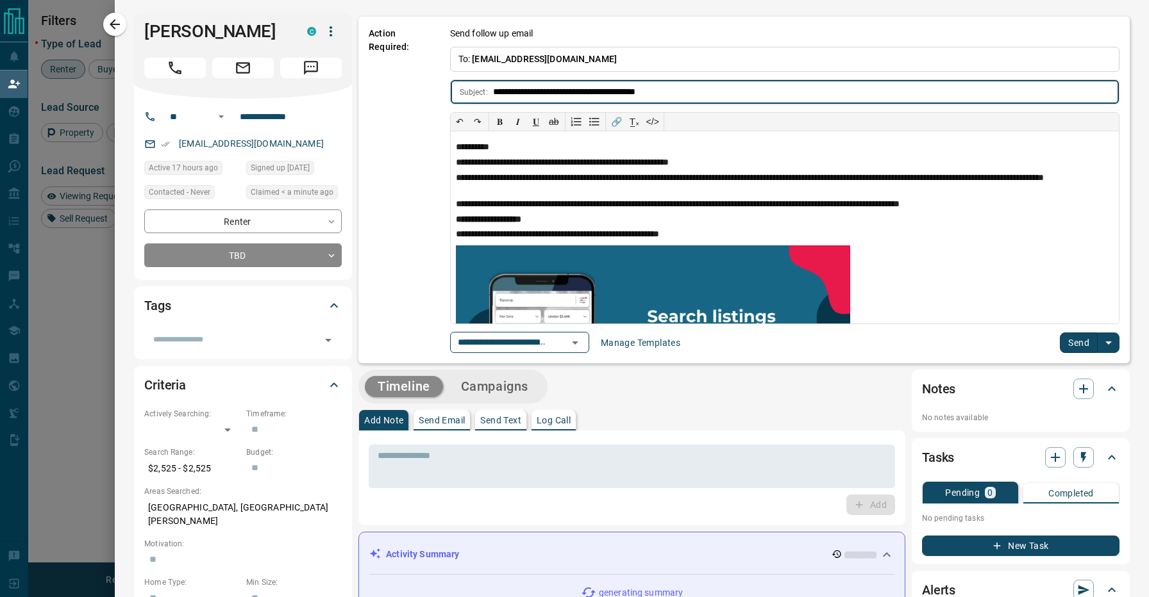
click at [1081, 345] on button "Send" at bounding box center [1079, 343] width 38 height 21
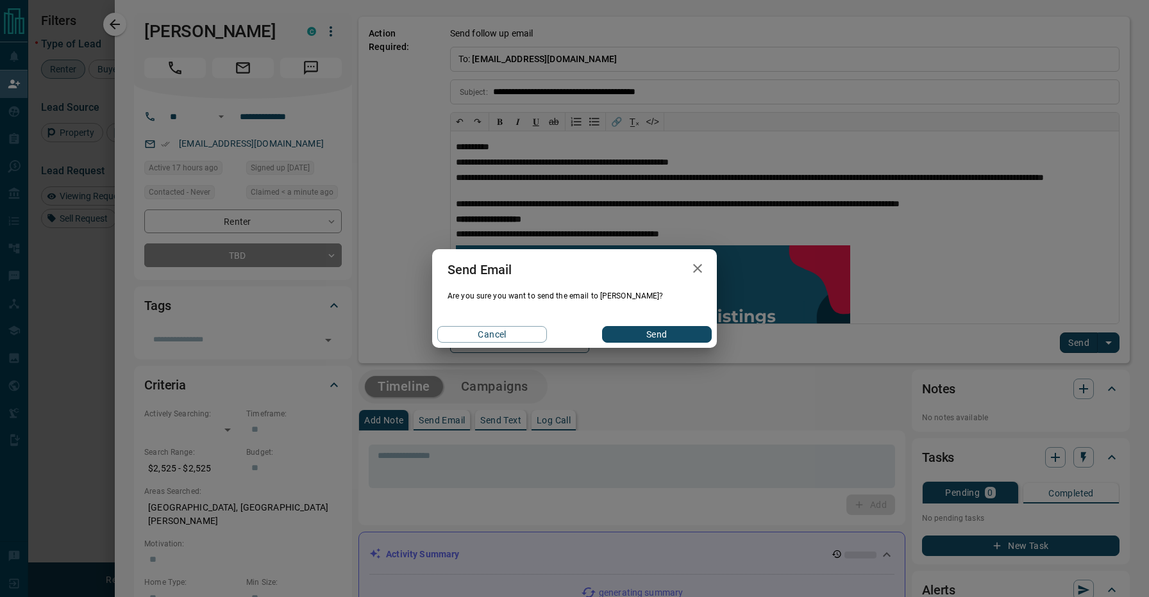
click at [640, 339] on button "Send" at bounding box center [657, 334] width 110 height 17
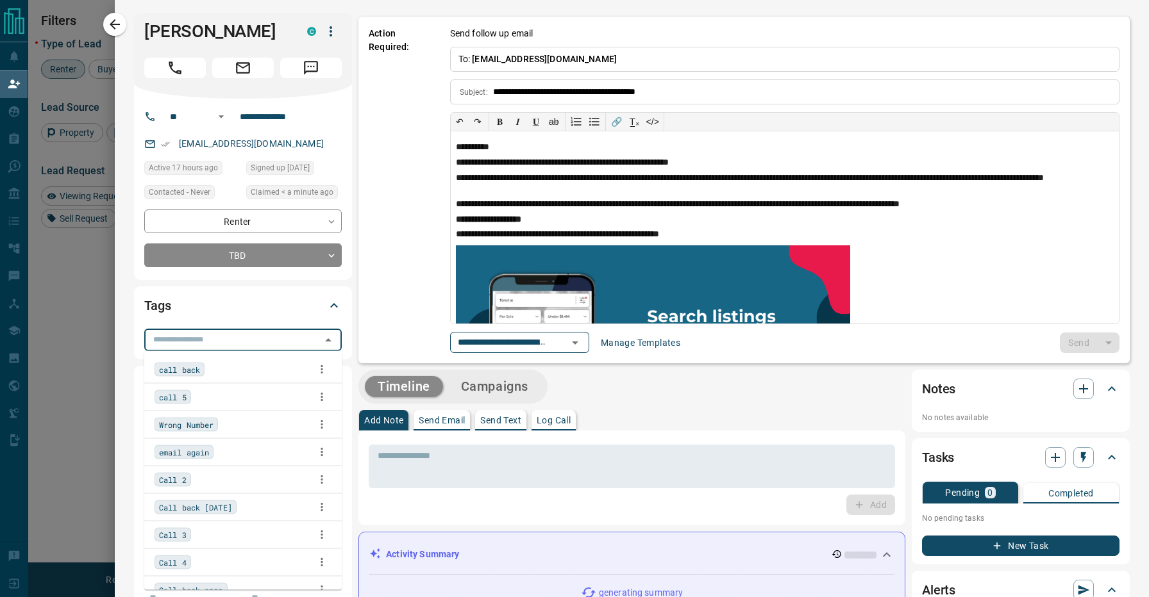
click at [194, 340] on input "text" at bounding box center [232, 340] width 169 height 14
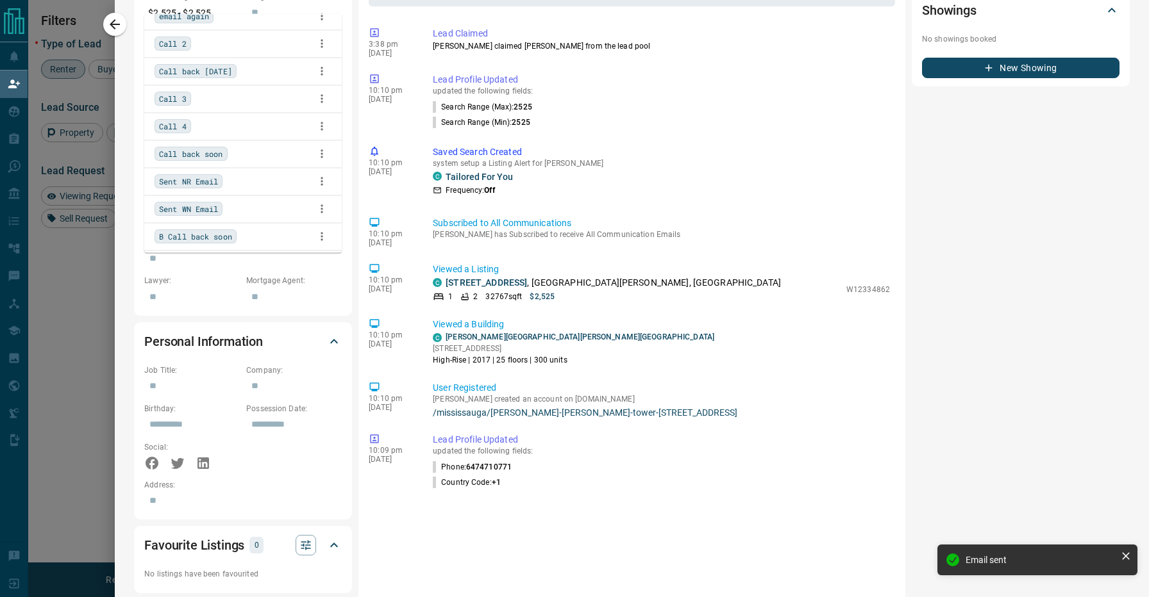
scroll to position [155, 0]
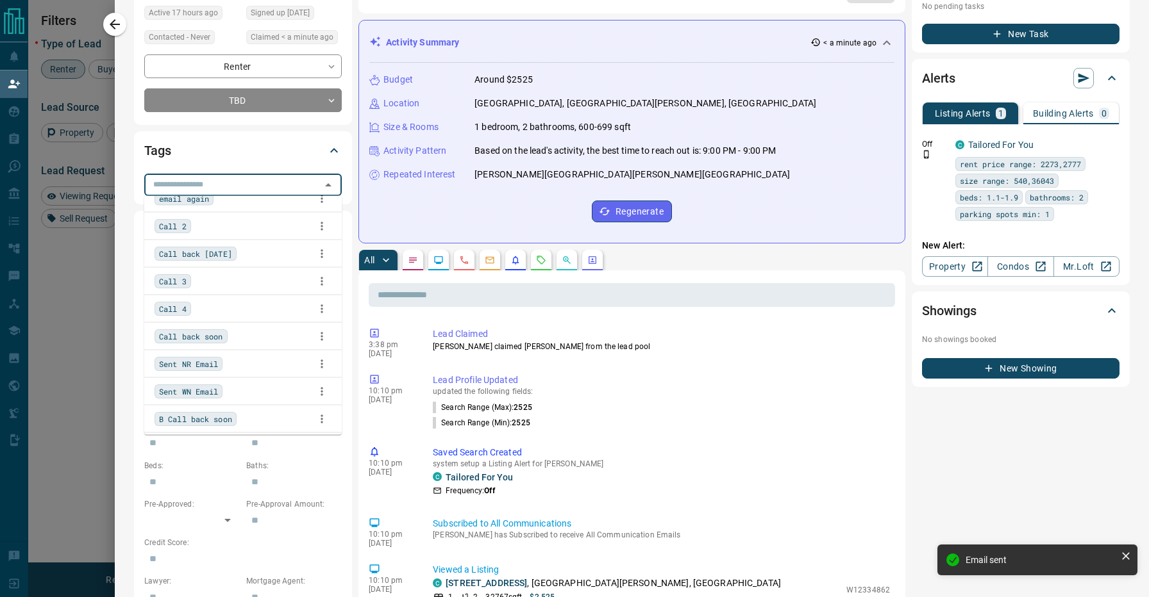
click at [248, 335] on div "Call back soon" at bounding box center [242, 336] width 177 height 19
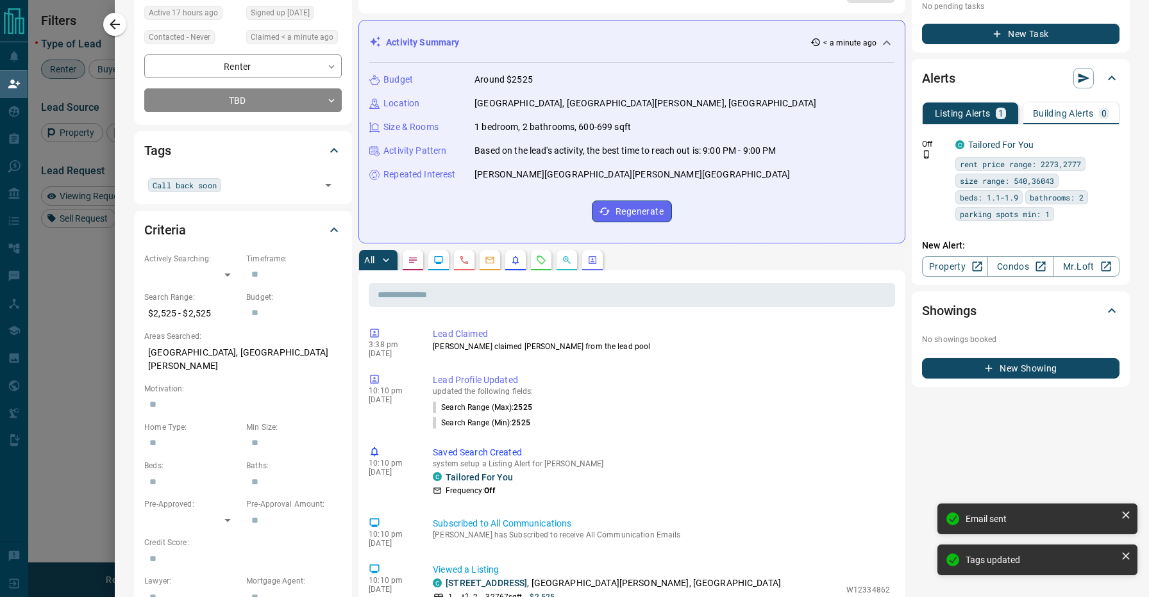
click at [130, 129] on div "**********" at bounding box center [632, 488] width 1034 height 1286
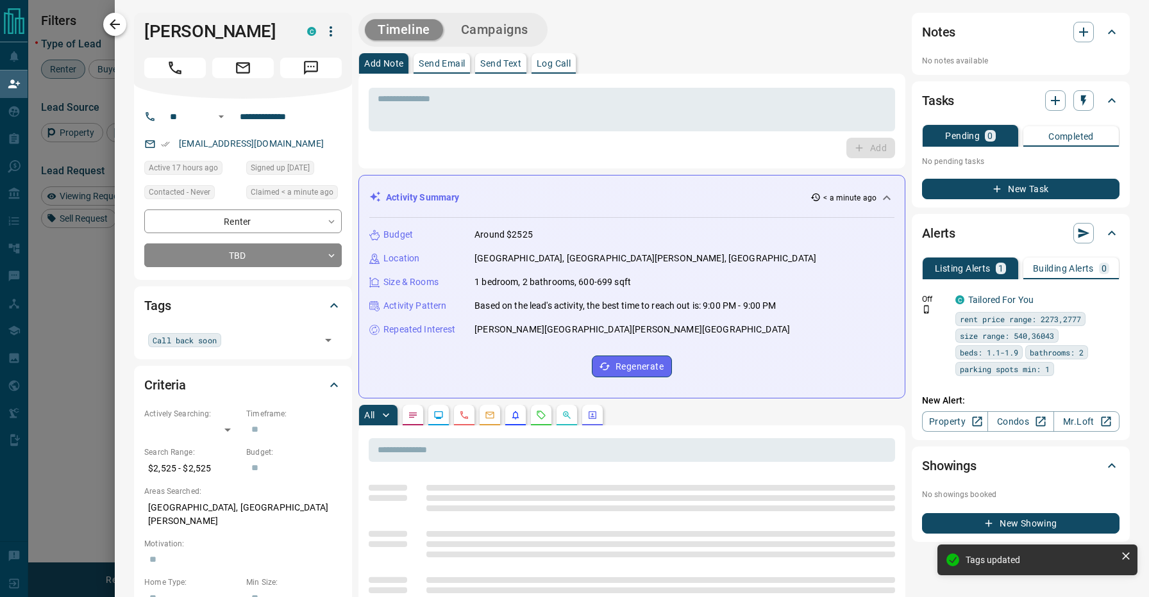
scroll to position [0, 0]
click at [121, 15] on button "button" at bounding box center [114, 24] width 23 height 23
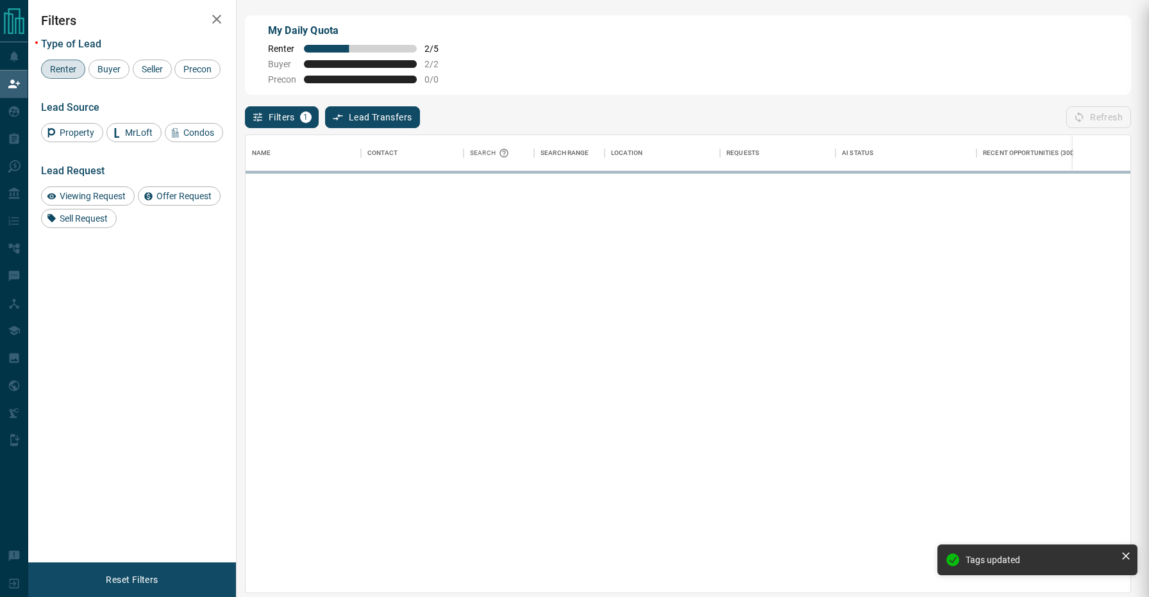
scroll to position [1, 1]
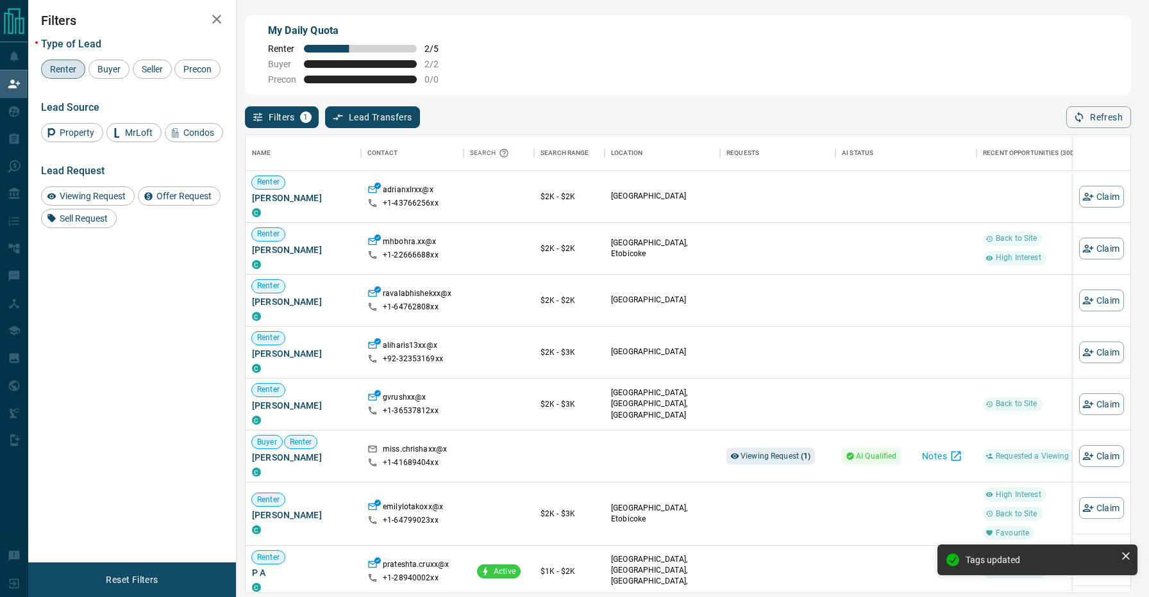
click at [554, 113] on div "Filters 1 Lead Transfers 0 Refresh" at bounding box center [688, 111] width 886 height 33
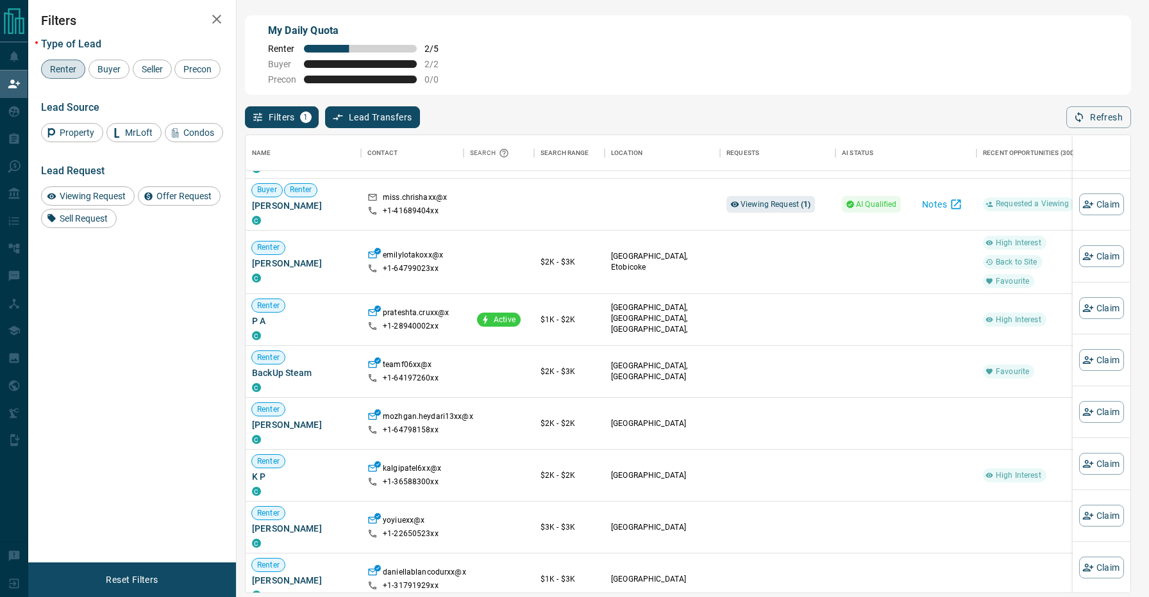
scroll to position [256, 0]
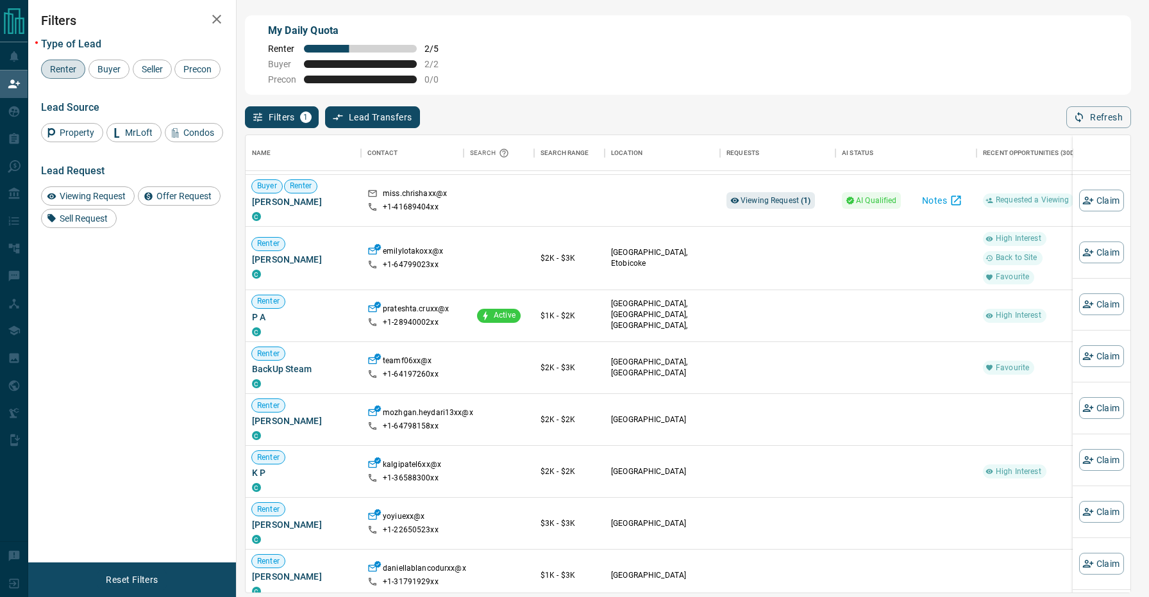
click at [625, 121] on div "Filters 1 Lead Transfers 0 Refresh" at bounding box center [688, 111] width 886 height 33
click at [578, 122] on div "Filters 1 Lead Transfers 0 Refresh" at bounding box center [688, 111] width 886 height 33
click at [569, 97] on div "Filters 1 Lead Transfers 0 Refresh" at bounding box center [688, 111] width 886 height 33
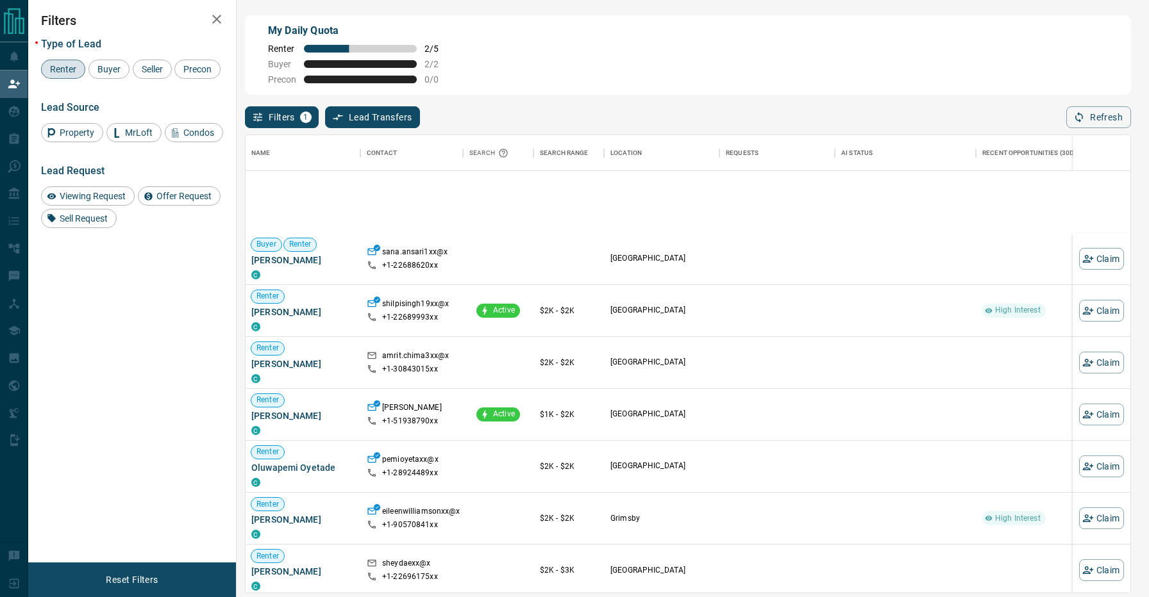
scroll to position [2724, 1]
